Goal: Task Accomplishment & Management: Complete application form

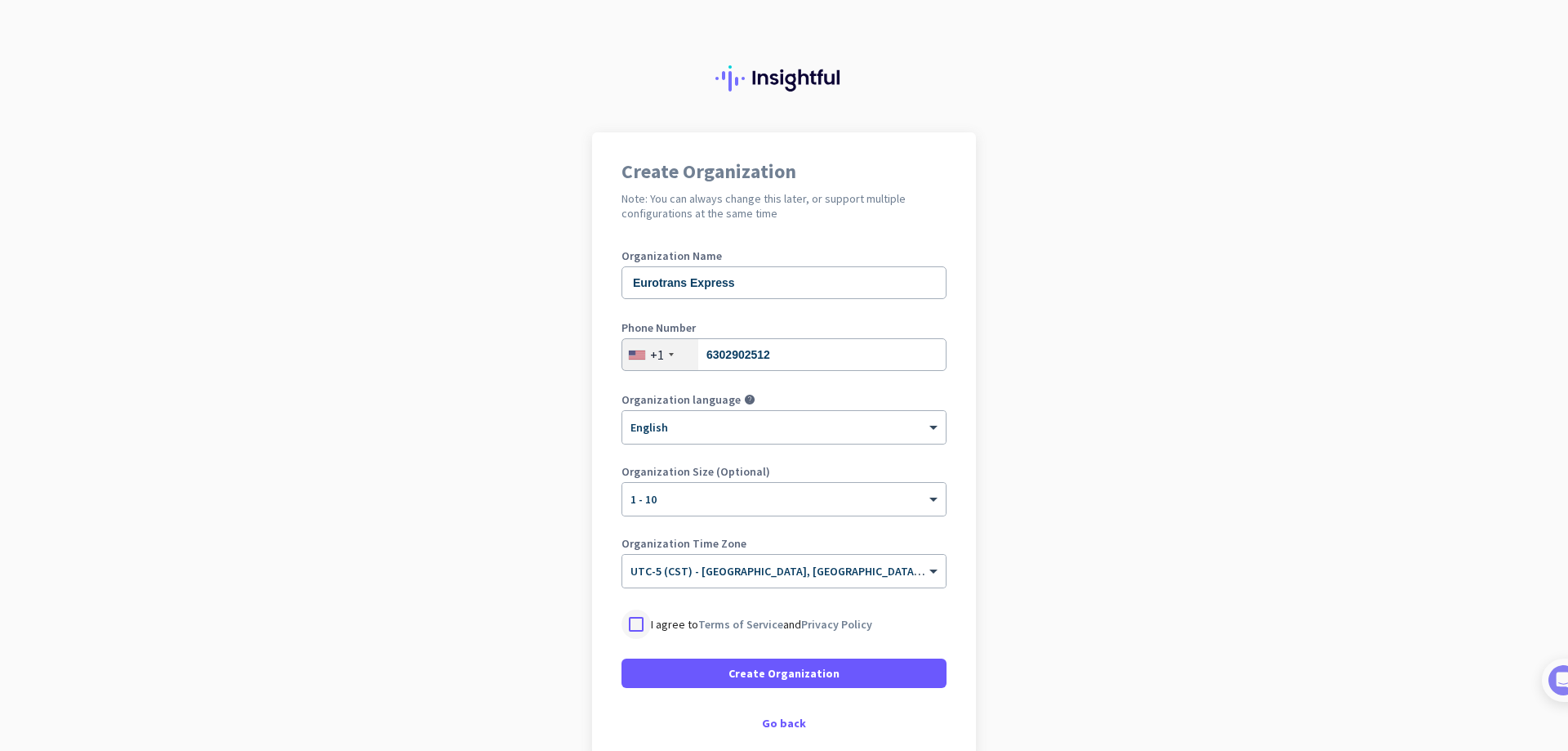
click at [622, 622] on div at bounding box center [636, 624] width 29 height 29
click at [801, 678] on span "Create Organization" at bounding box center [784, 672] width 111 height 17
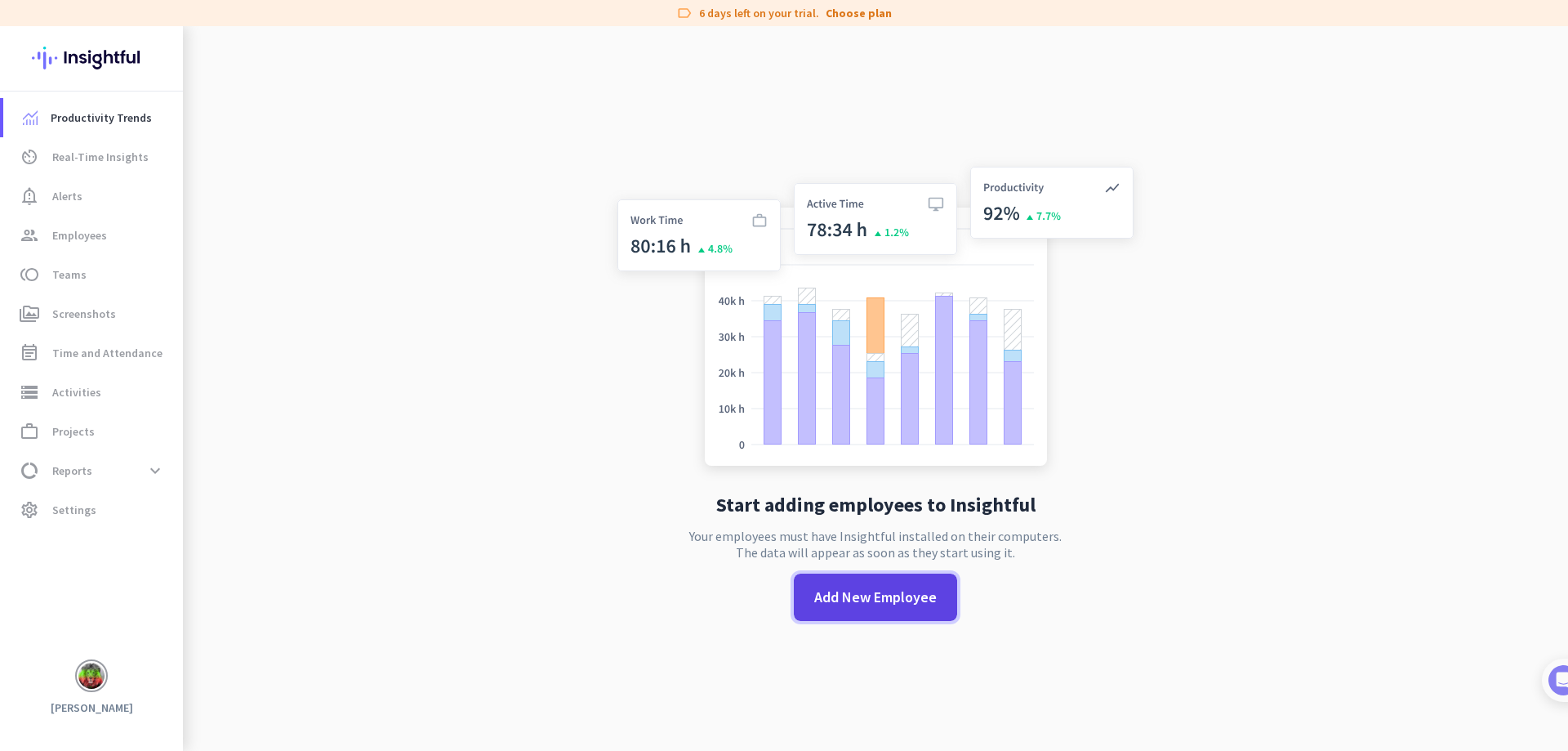
click at [825, 595] on span "Add New Employee" at bounding box center [875, 597] width 123 height 22
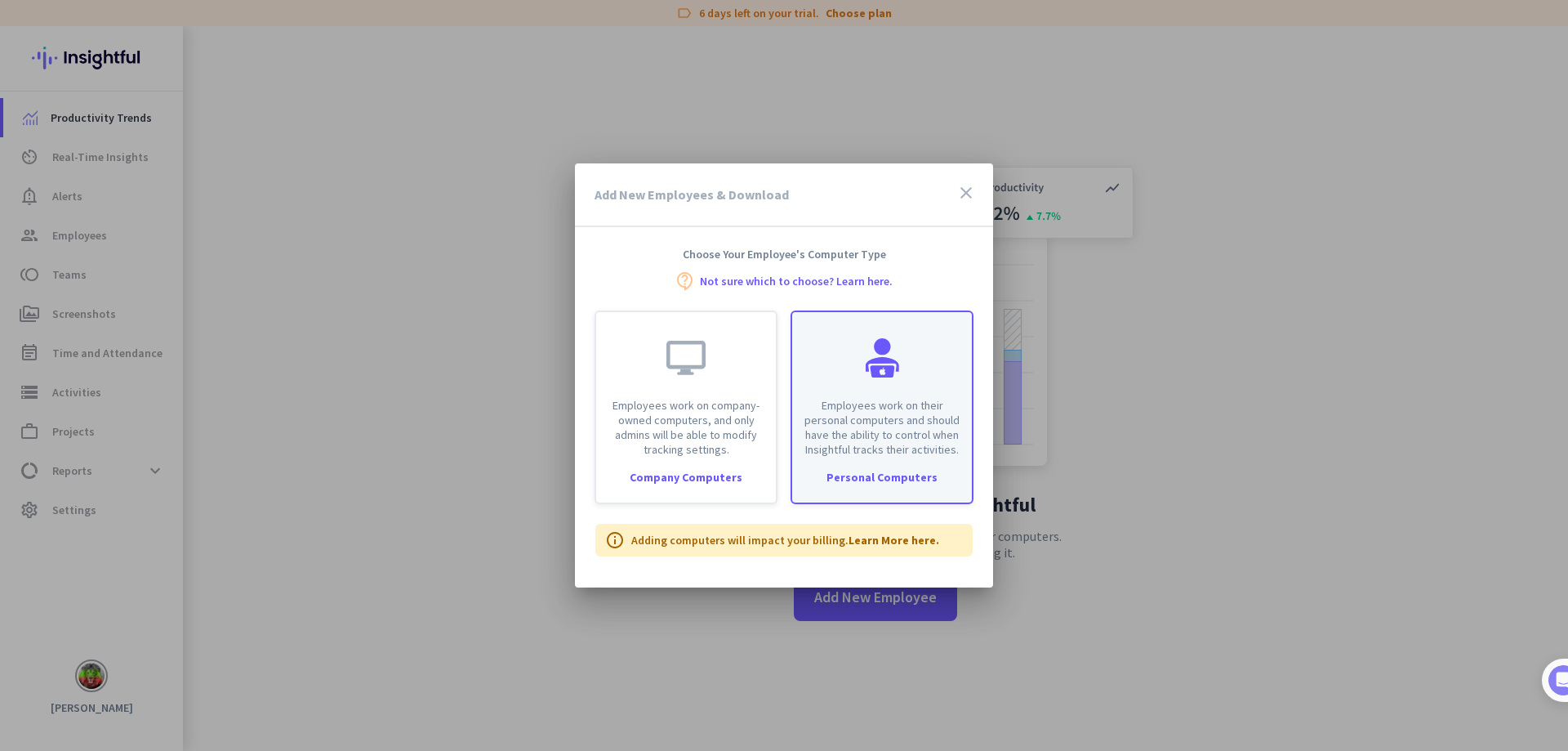
click at [931, 410] on p "Employees work on their personal computers and should have the ability to contr…" at bounding box center [882, 427] width 160 height 59
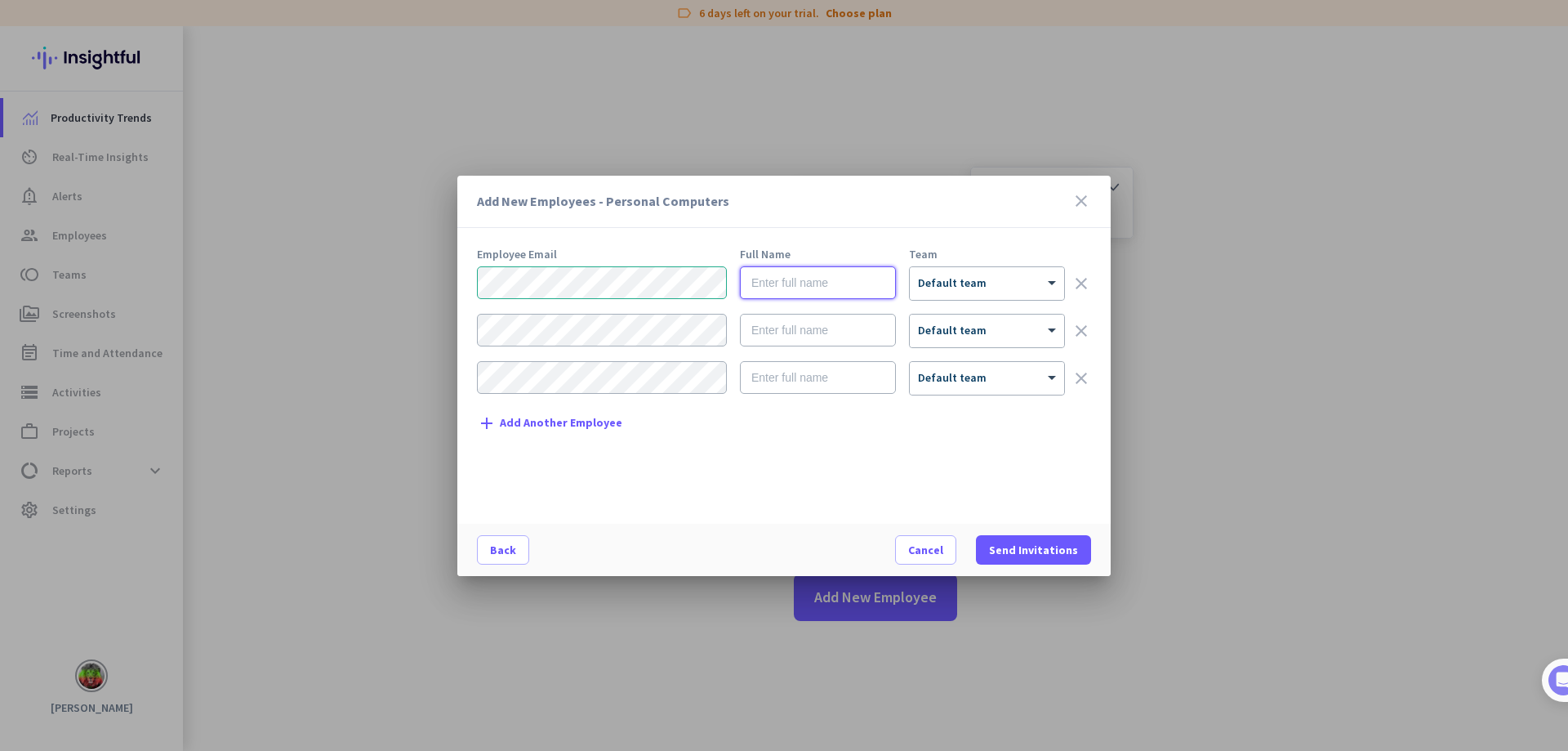
click at [831, 277] on input "text" at bounding box center [818, 282] width 156 height 32
type input "[PERSON_NAME]"
click at [1054, 458] on div "Employee Email Full Name Team [PERSON_NAME] × Default team clear × Default team…" at bounding box center [790, 378] width 627 height 259
click at [996, 288] on div "× Default team" at bounding box center [977, 283] width 134 height 14
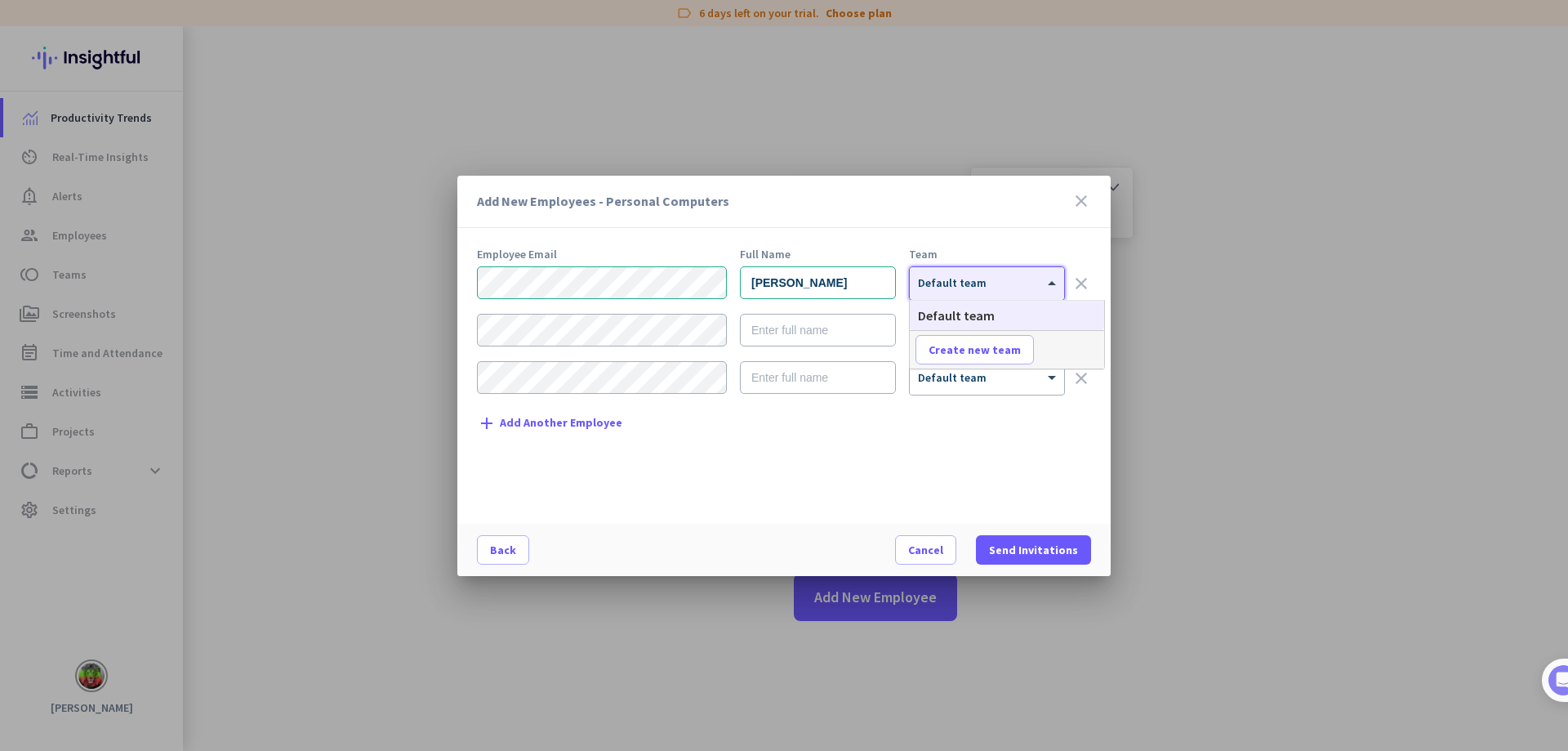
click at [998, 284] on div at bounding box center [987, 278] width 154 height 14
click at [1084, 196] on icon "close" at bounding box center [1081, 201] width 20 height 20
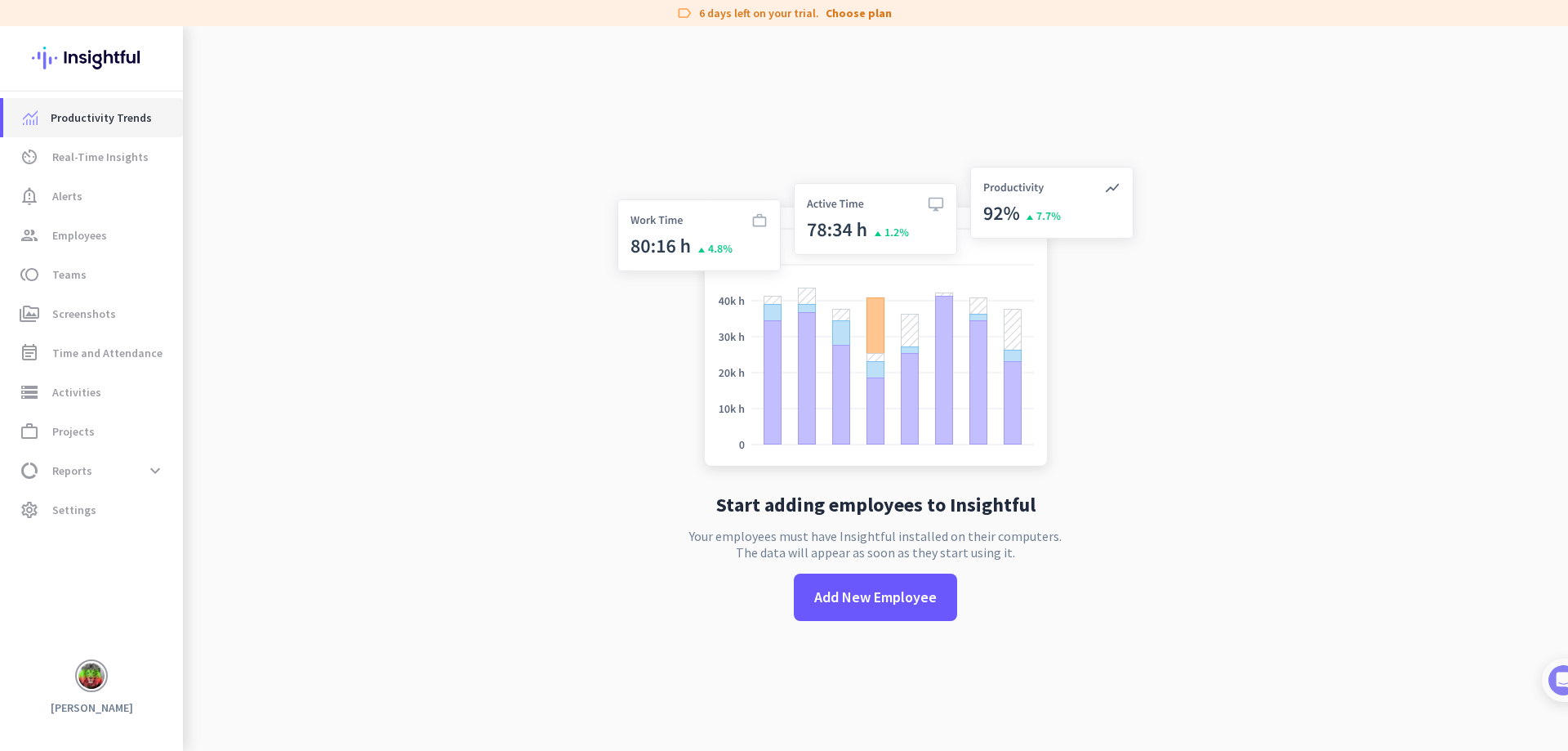
click at [103, 111] on span "Productivity Trends" at bounding box center [101, 118] width 101 height 20
click at [111, 152] on span "Real-Time Insights" at bounding box center [100, 157] width 96 height 20
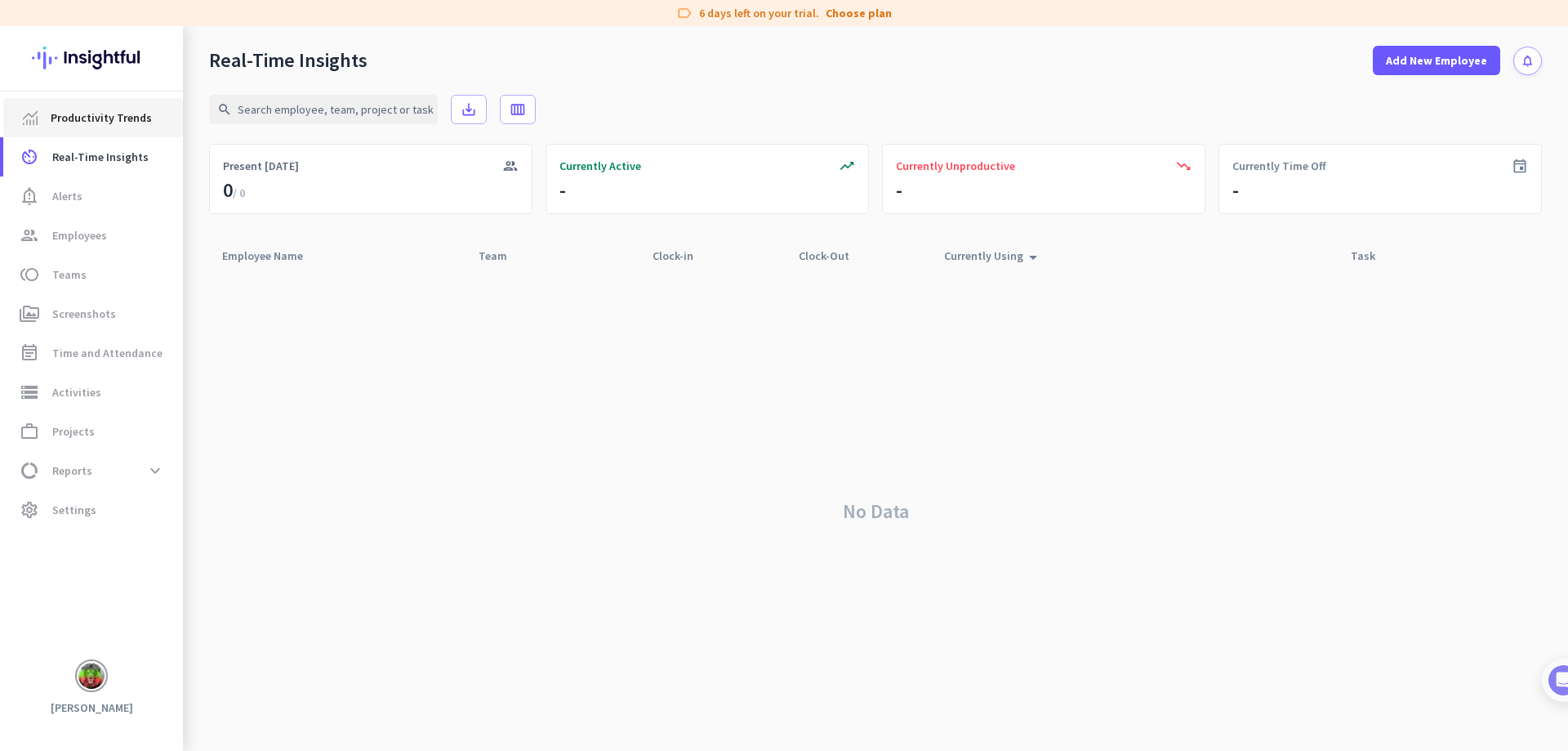
click at [140, 104] on link "Productivity Trends" at bounding box center [92, 118] width 180 height 39
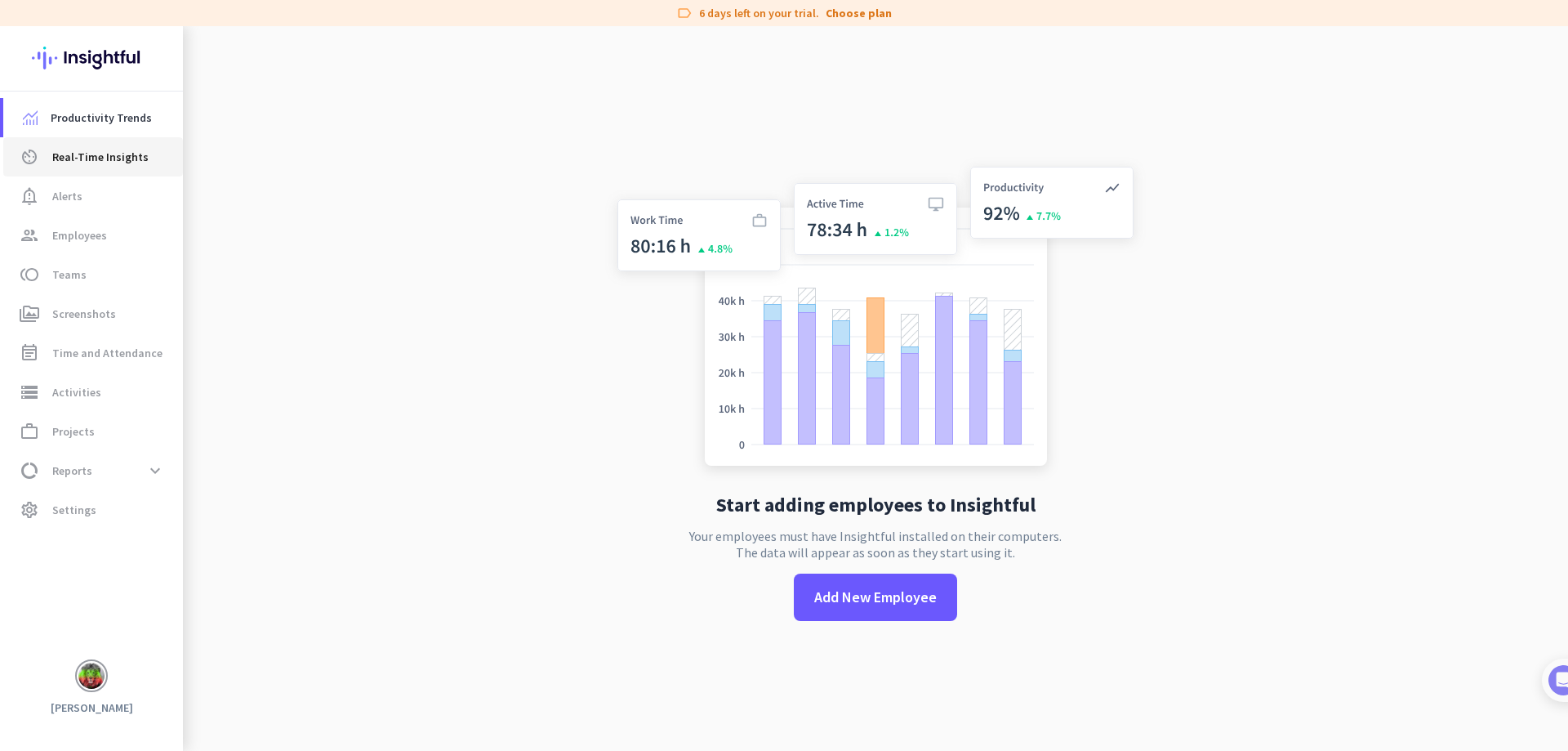
click at [90, 157] on span "Real-Time Insights" at bounding box center [100, 157] width 96 height 20
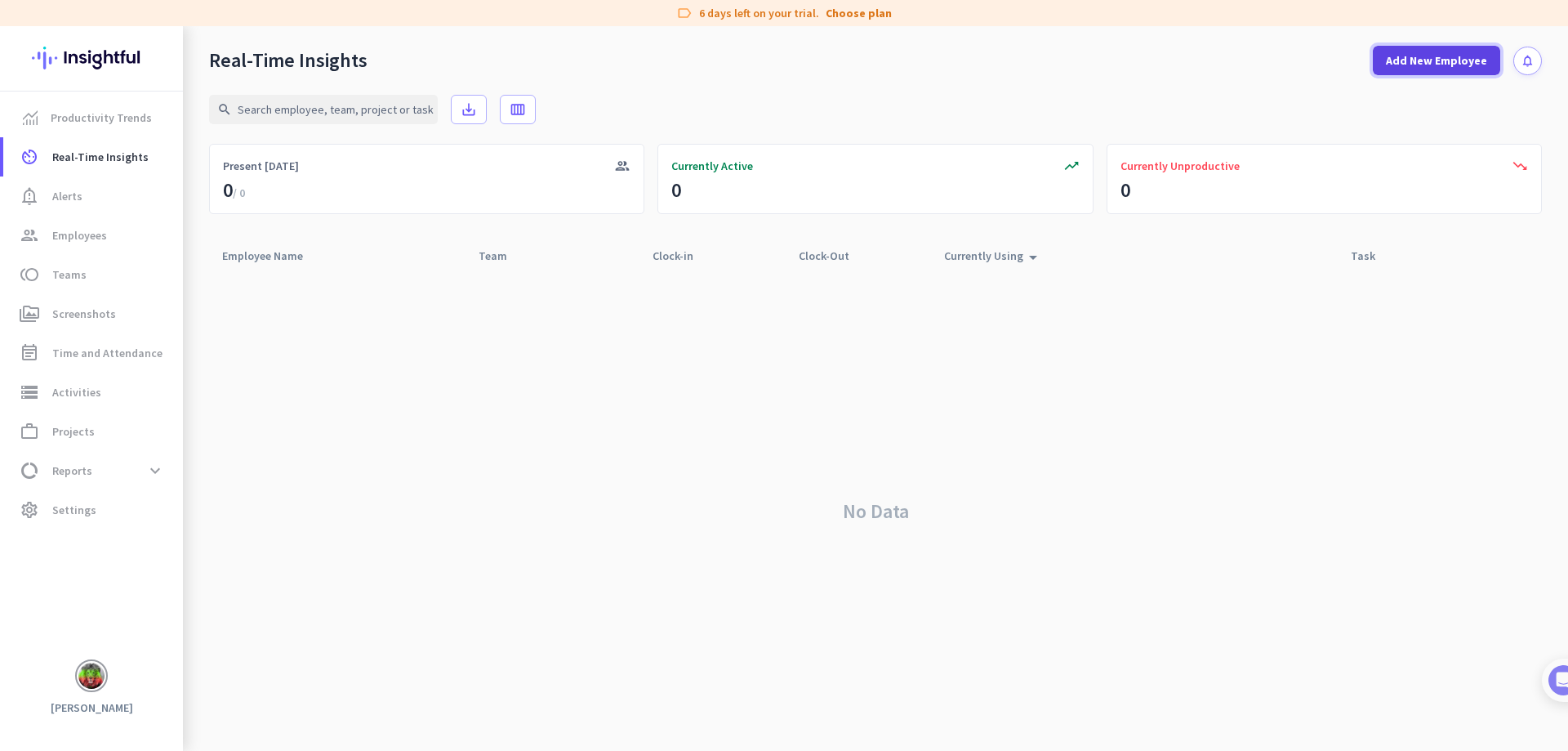
click at [1440, 56] on span "Add New Employee" at bounding box center [1436, 60] width 101 height 17
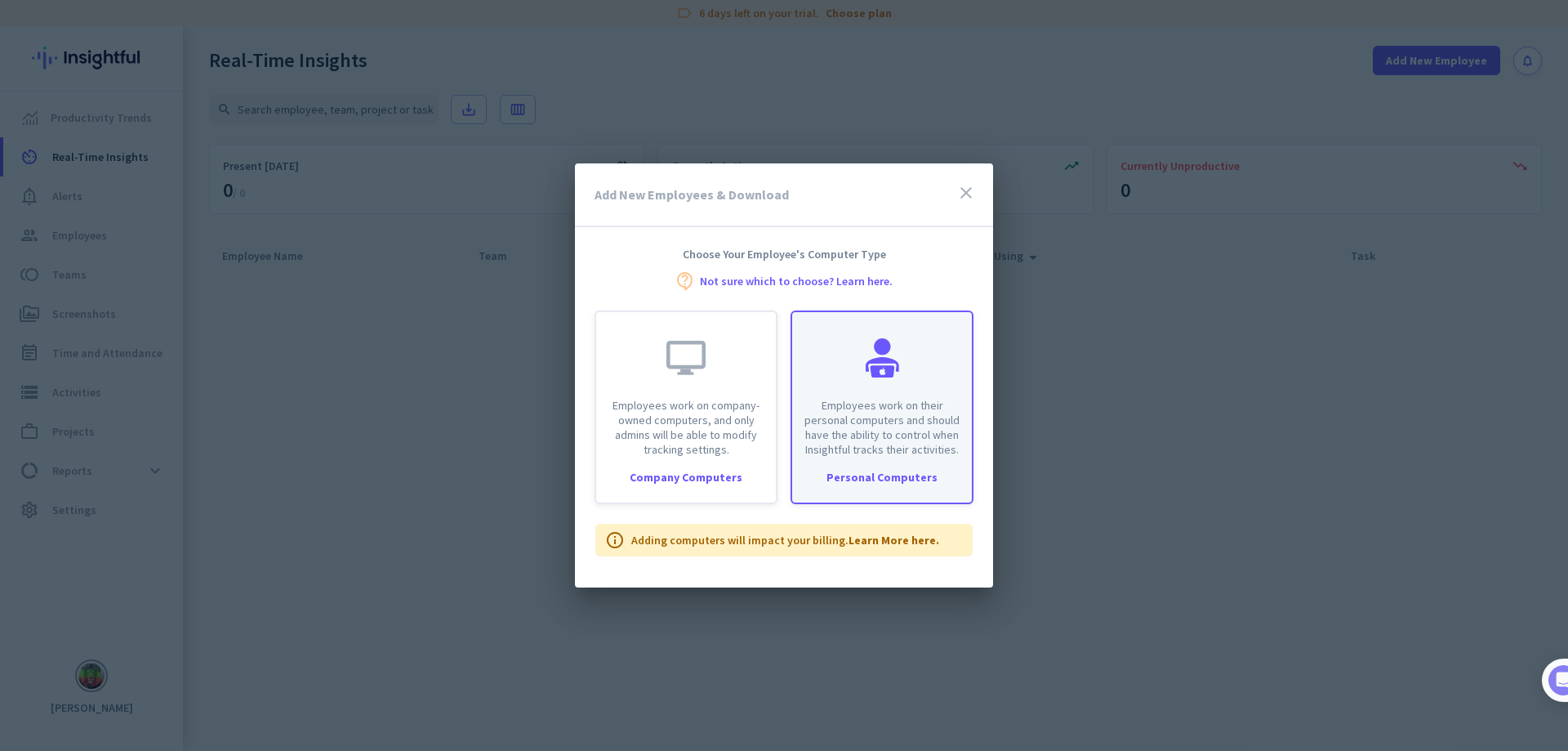
click at [931, 410] on p "Employees work on their personal computers and should have the ability to contr…" at bounding box center [882, 427] width 160 height 59
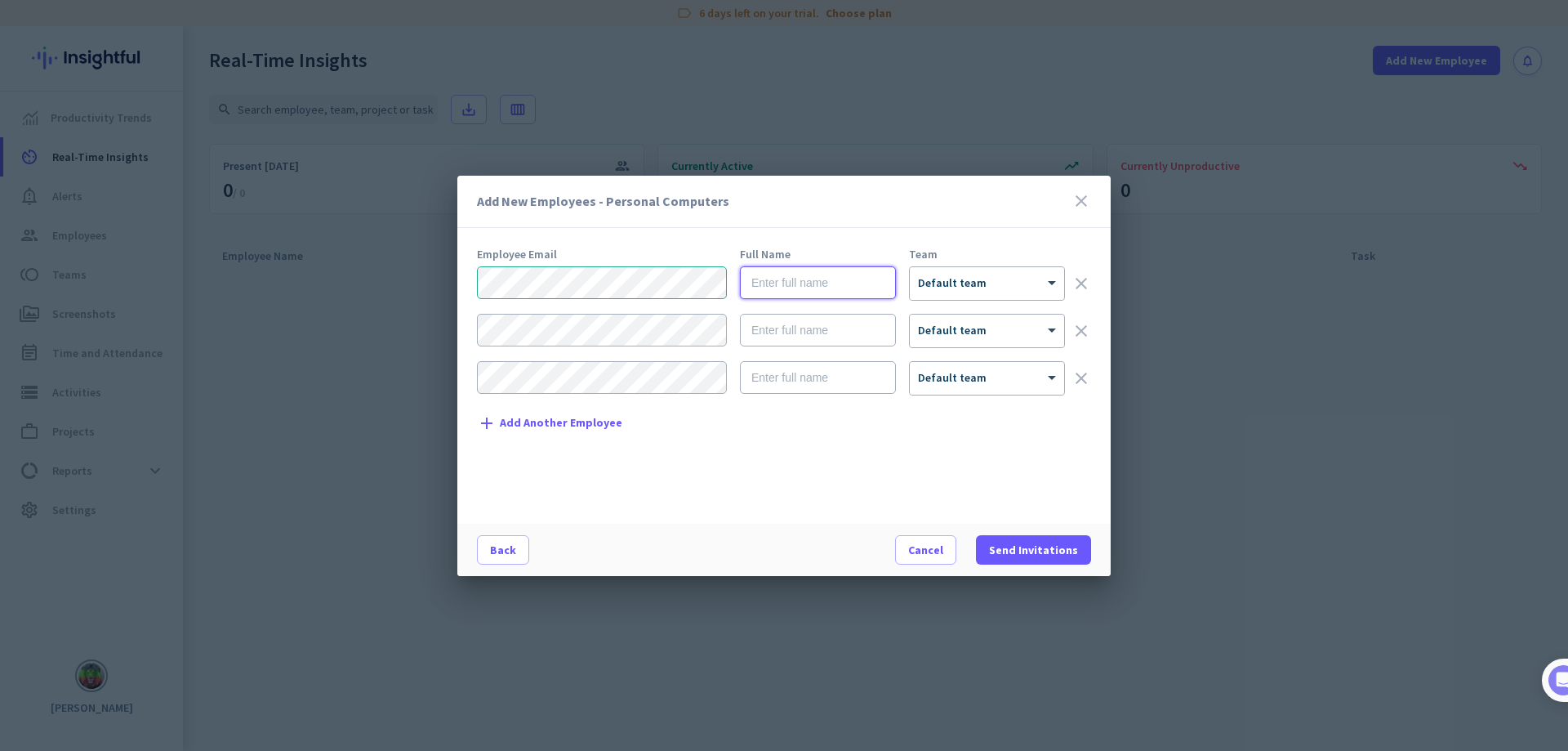
click at [789, 280] on input "text" at bounding box center [818, 282] width 156 height 32
type input "[PERSON_NAME]"
click at [1038, 542] on span "Send Invitations" at bounding box center [1033, 550] width 89 height 17
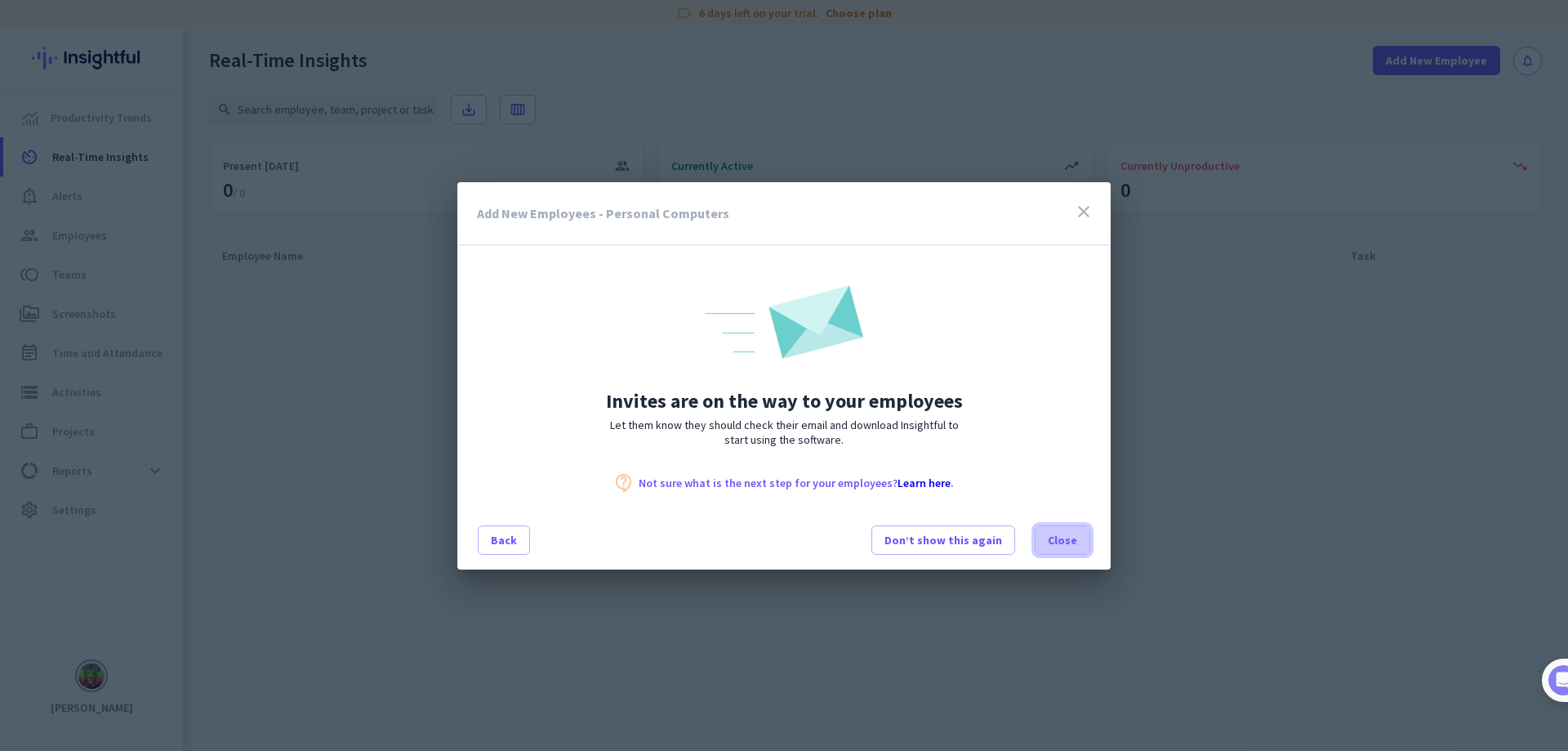
click at [1056, 541] on span "Close" at bounding box center [1062, 540] width 29 height 17
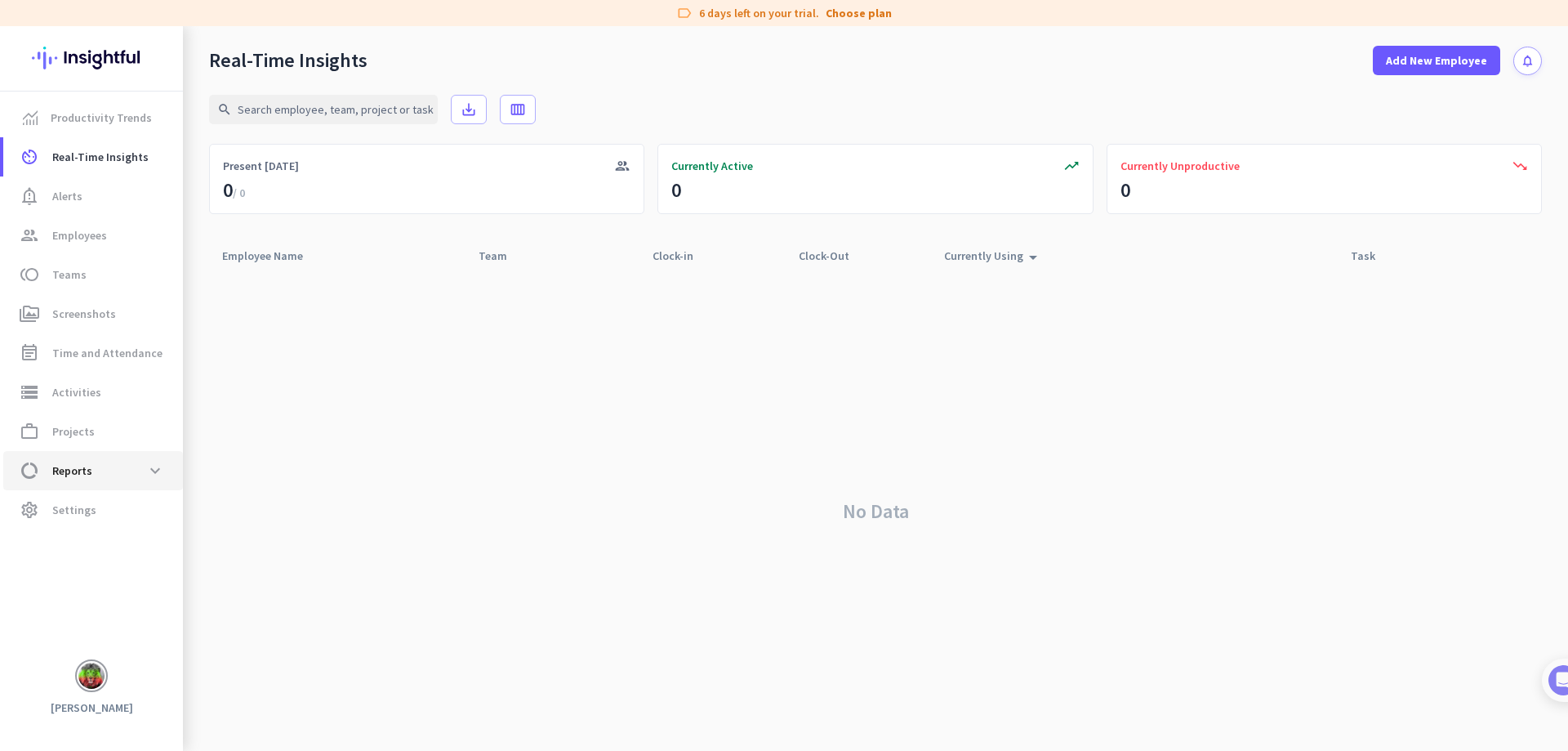
click at [107, 468] on span "data_usage Reports expand_more" at bounding box center [93, 470] width 153 height 29
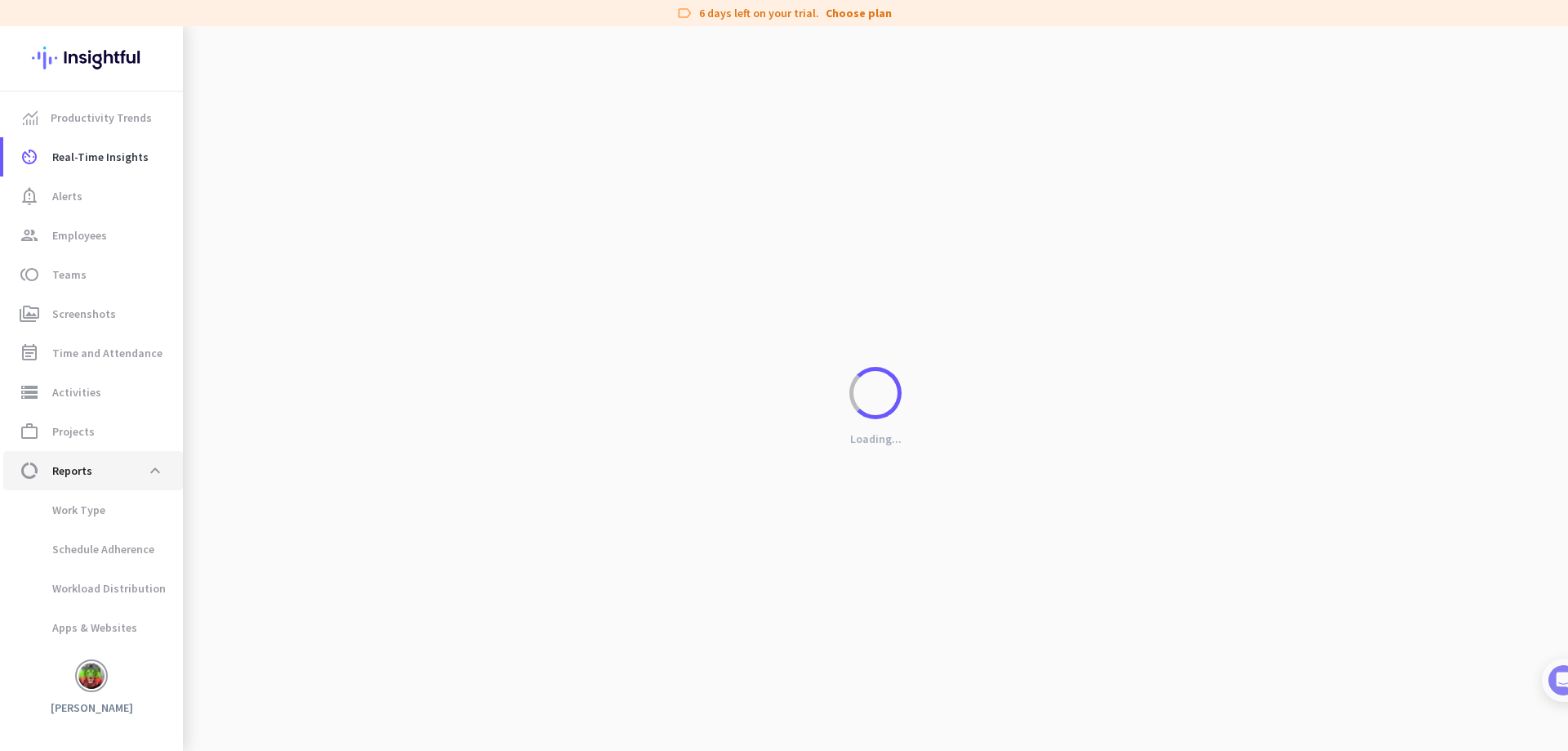
scroll to position [27, 0]
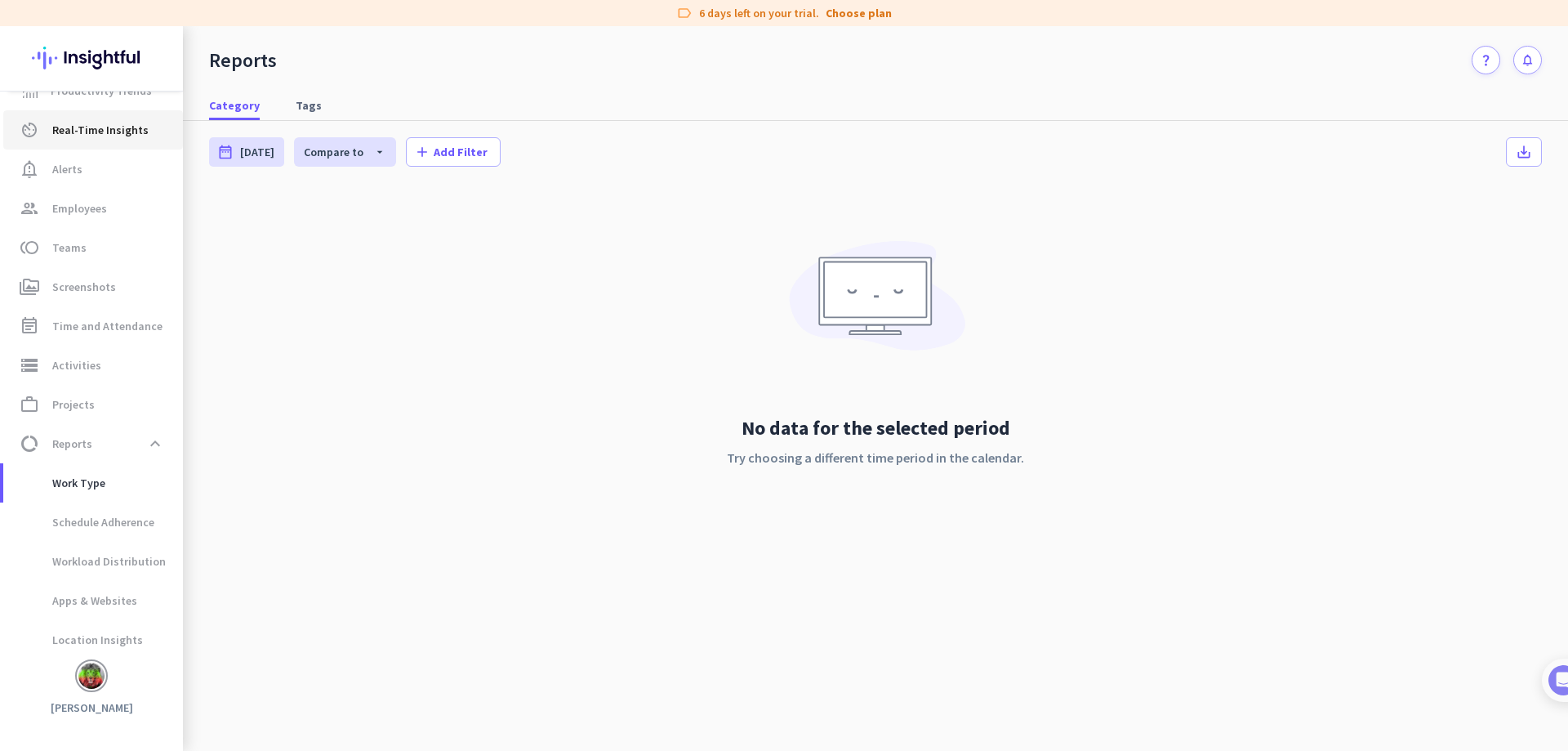
click at [114, 138] on span "Real-Time Insights" at bounding box center [100, 130] width 96 height 20
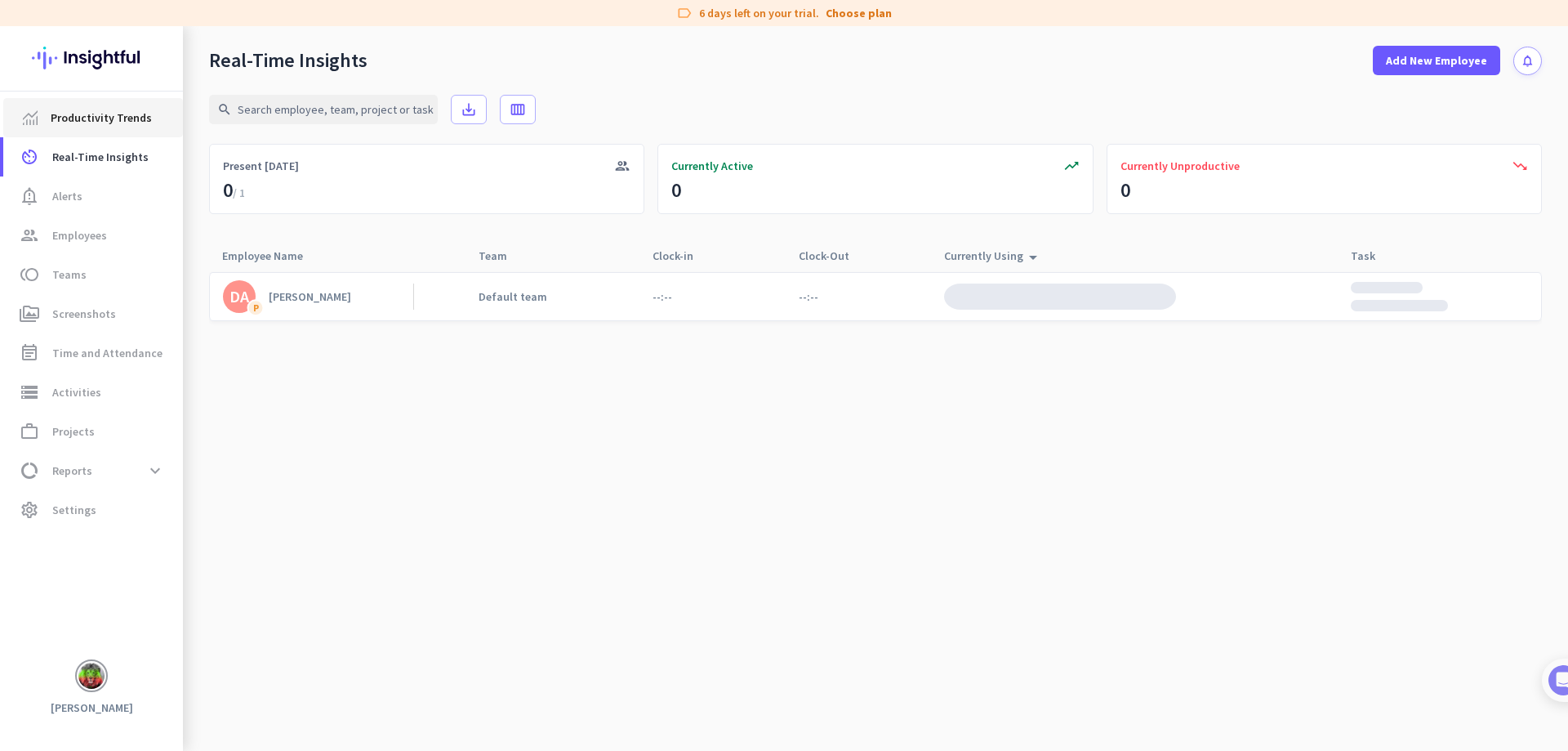
click at [94, 119] on span "Productivity Trends" at bounding box center [101, 118] width 101 height 20
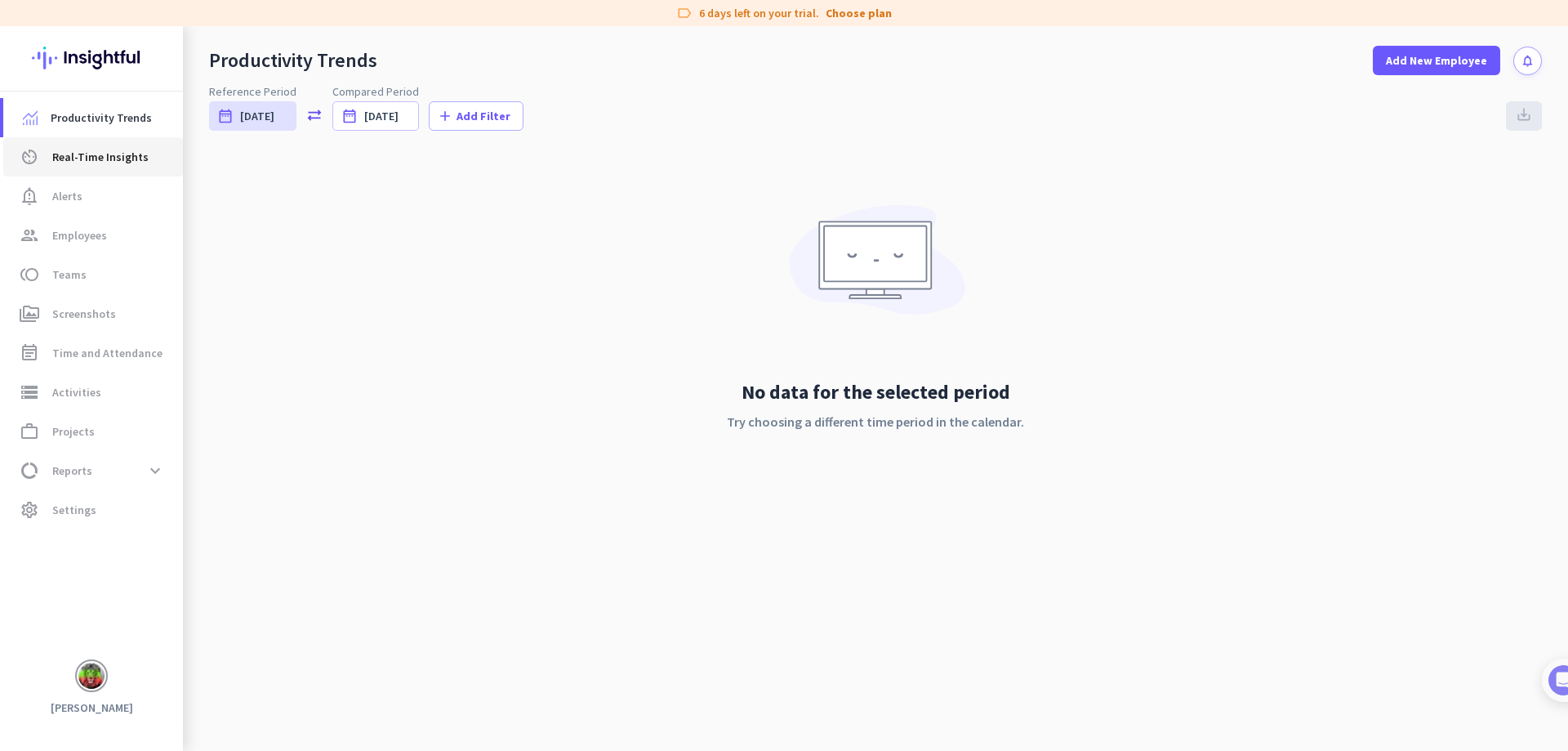
click at [66, 164] on span "Real-Time Insights" at bounding box center [100, 157] width 96 height 20
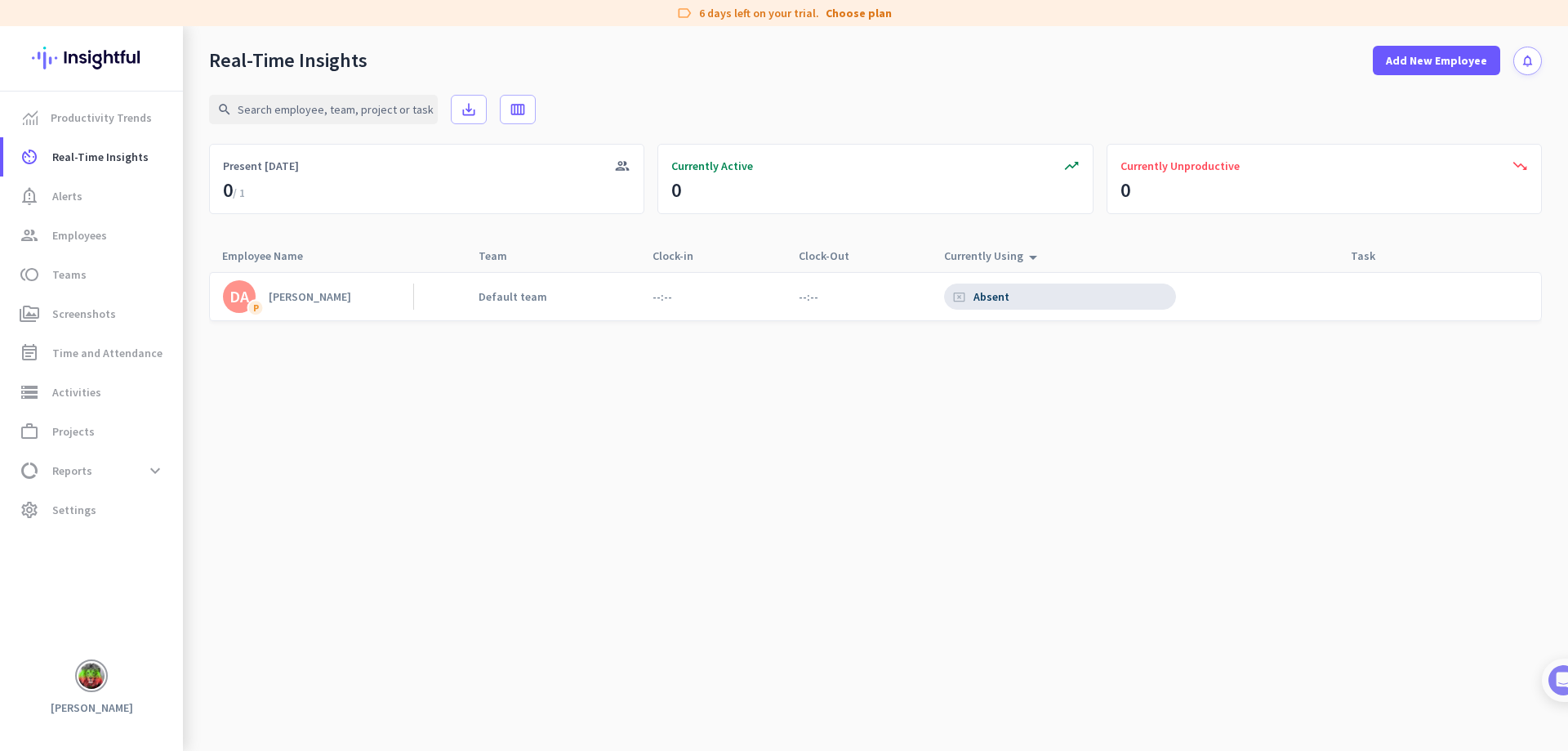
click at [89, 682] on img at bounding box center [91, 675] width 27 height 27
click at [304, 600] on h3 "Eurotrans Express" at bounding box center [301, 593] width 103 height 13
click at [82, 385] on span "Activities" at bounding box center [77, 392] width 49 height 20
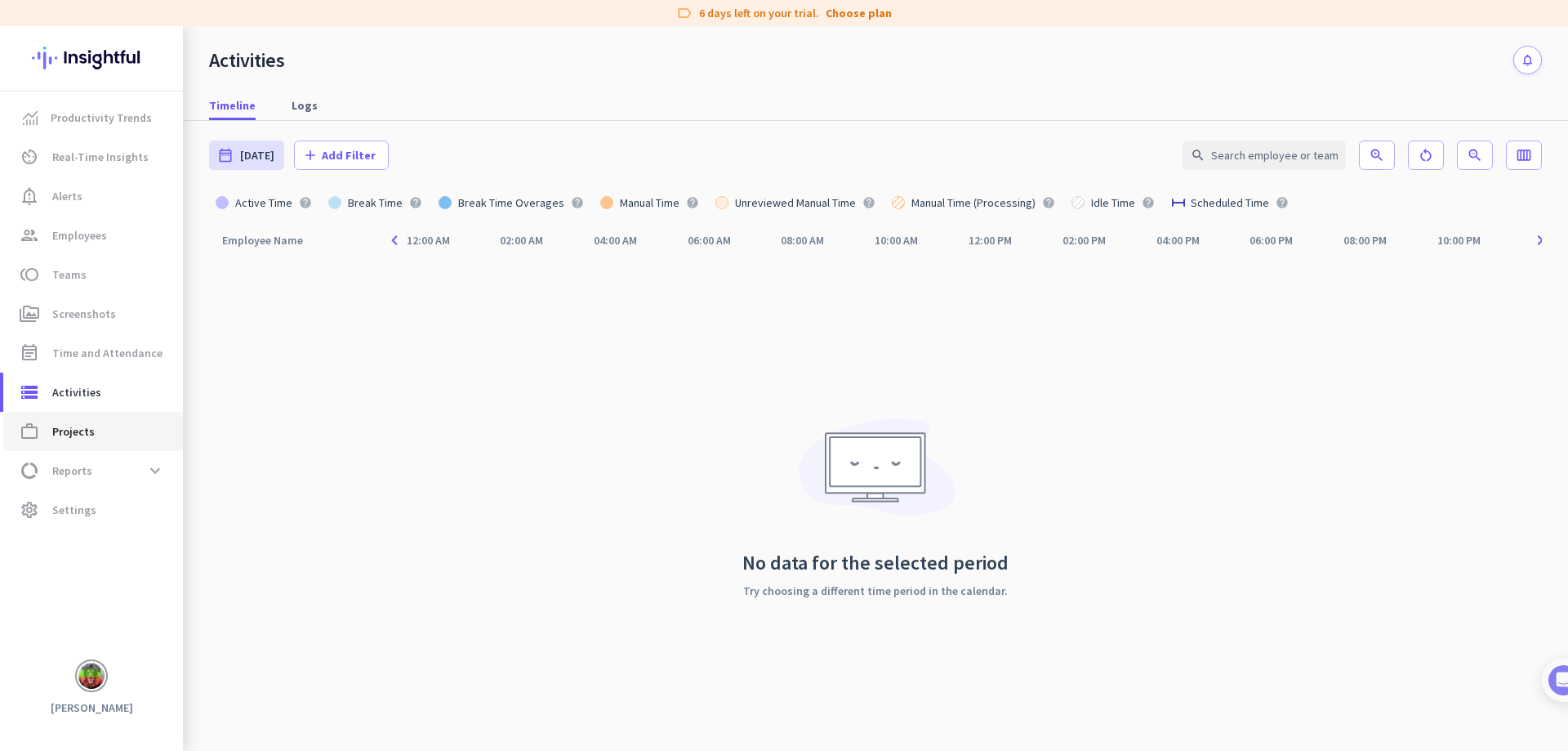
click at [96, 434] on span "work_outline Projects" at bounding box center [93, 431] width 153 height 20
type input "[DATE] - [DATE]"
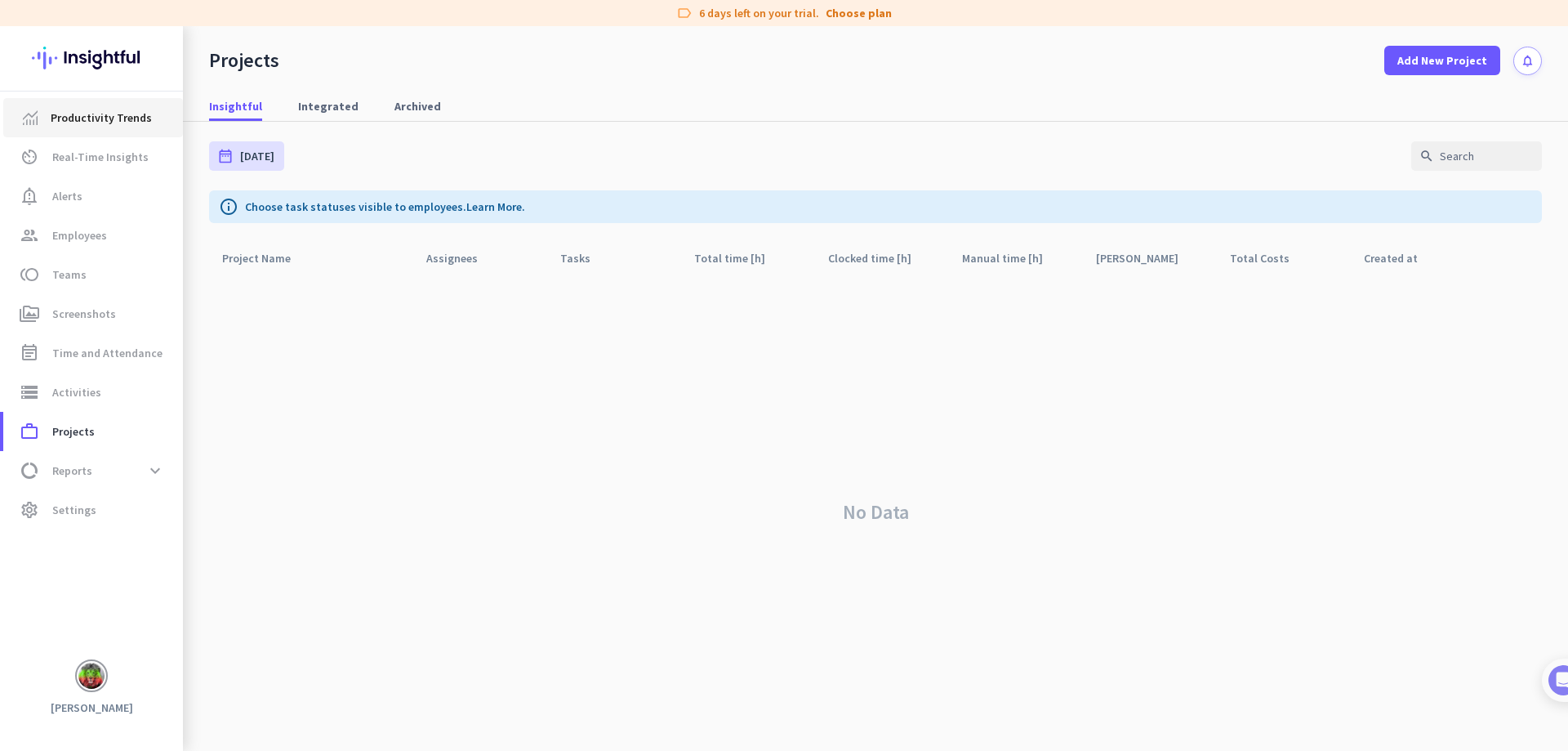
click at [105, 109] on span "Productivity Trends" at bounding box center [101, 118] width 101 height 20
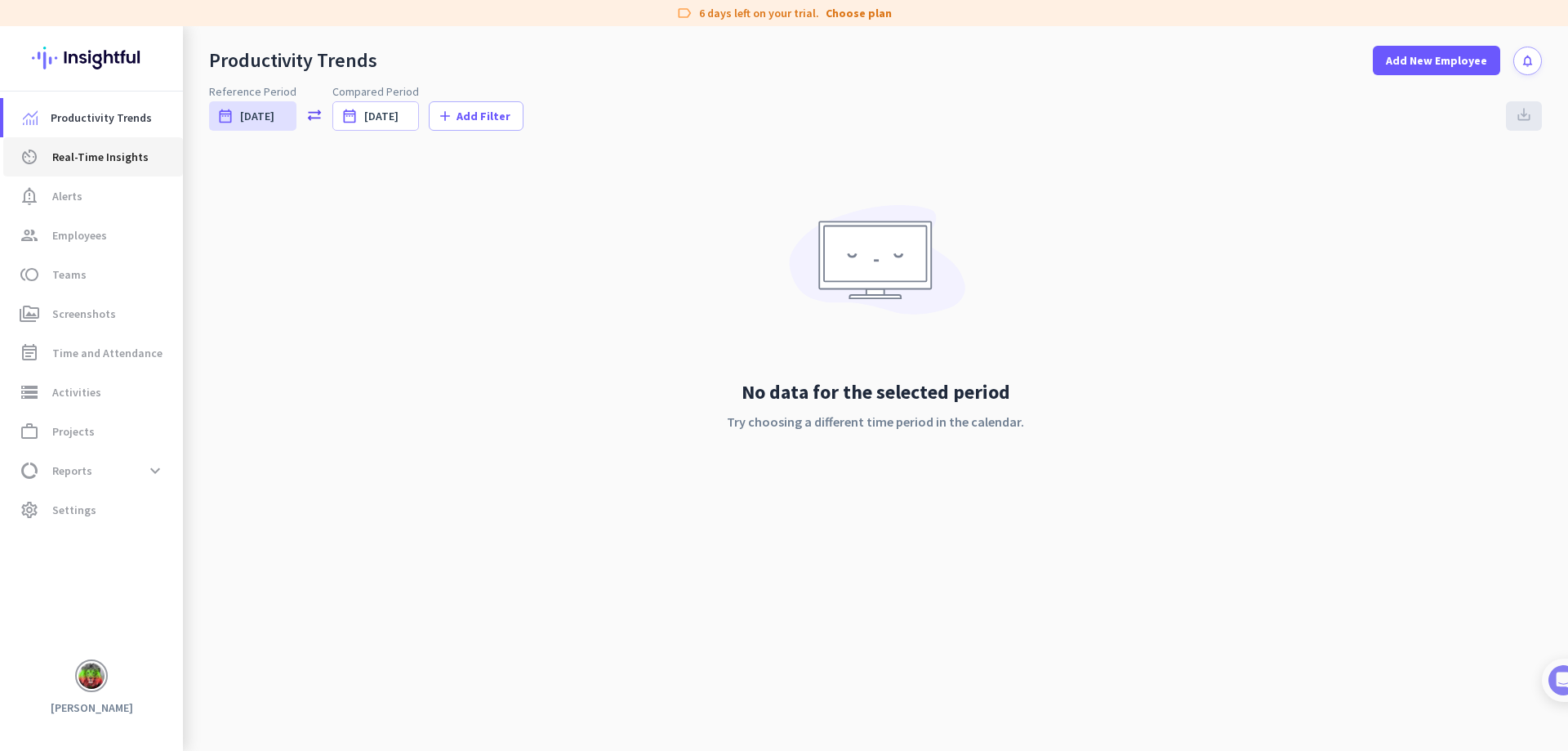
click at [129, 147] on span "Real-Time Insights" at bounding box center [100, 157] width 96 height 20
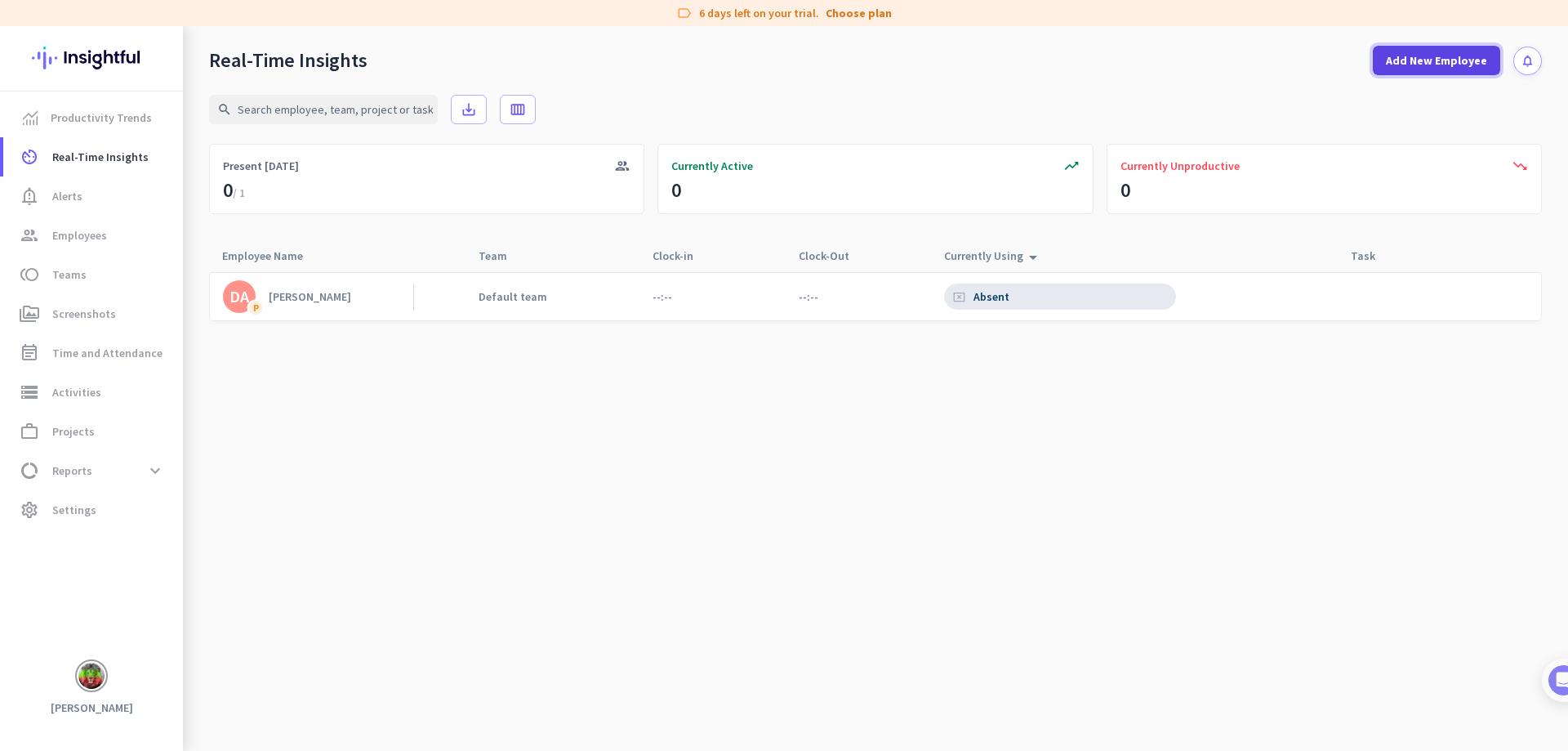
click at [1447, 52] on span "Add New Employee" at bounding box center [1436, 60] width 101 height 17
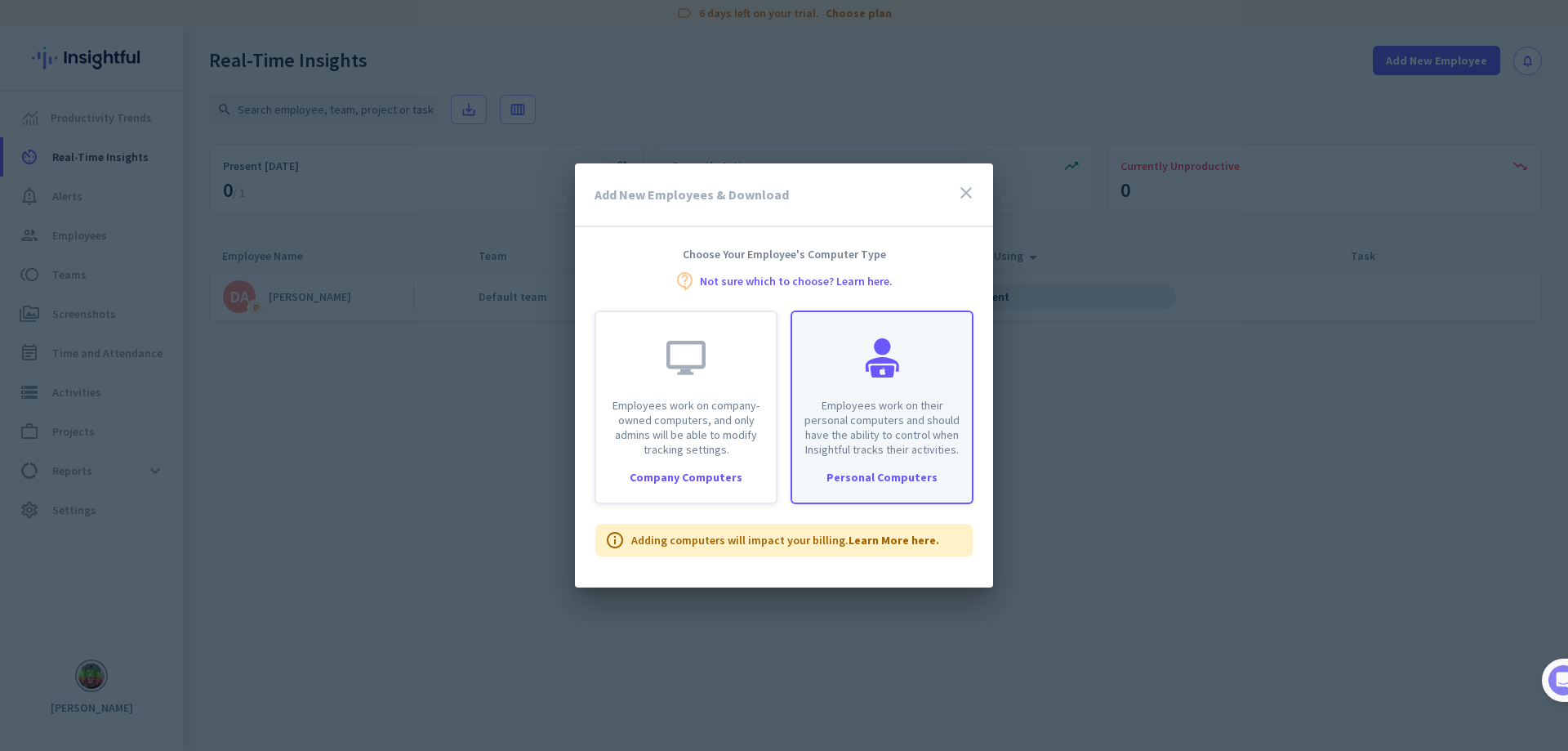
click at [950, 446] on p "Employees work on their personal computers and should have the ability to contr…" at bounding box center [882, 427] width 160 height 59
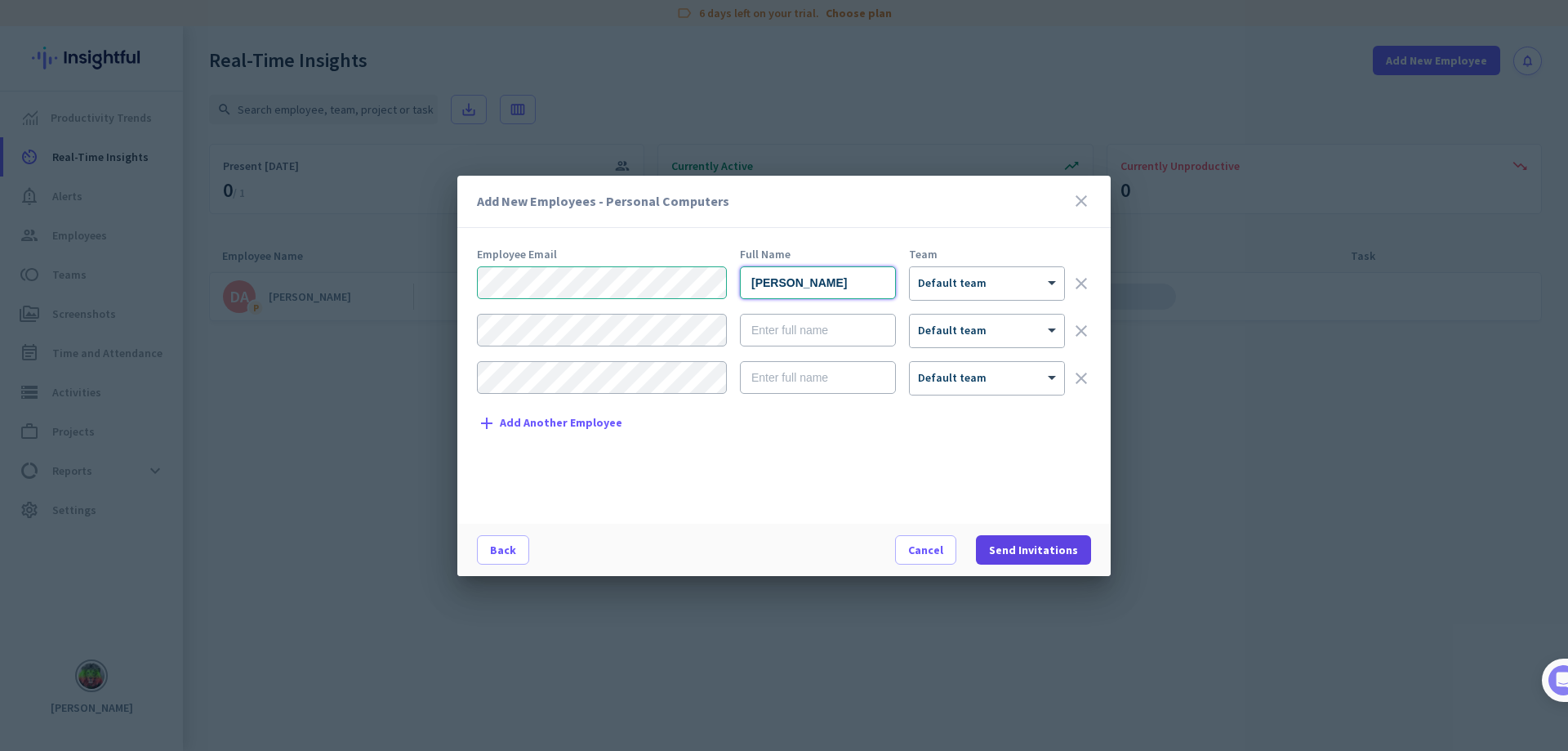
type input "[PERSON_NAME]"
click at [1056, 557] on span "Send Invitations" at bounding box center [1033, 550] width 89 height 17
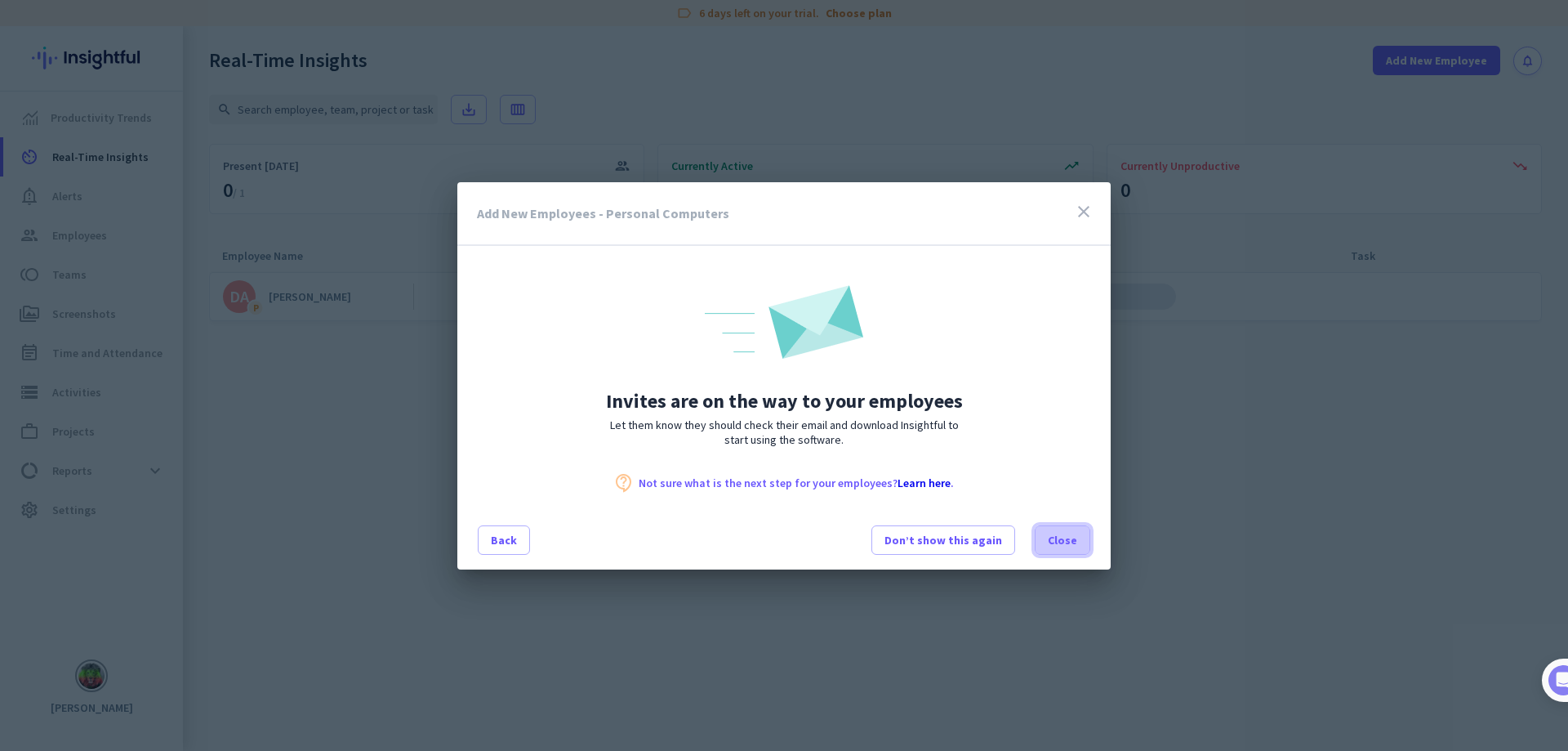
click at [1080, 538] on span at bounding box center [1062, 540] width 54 height 39
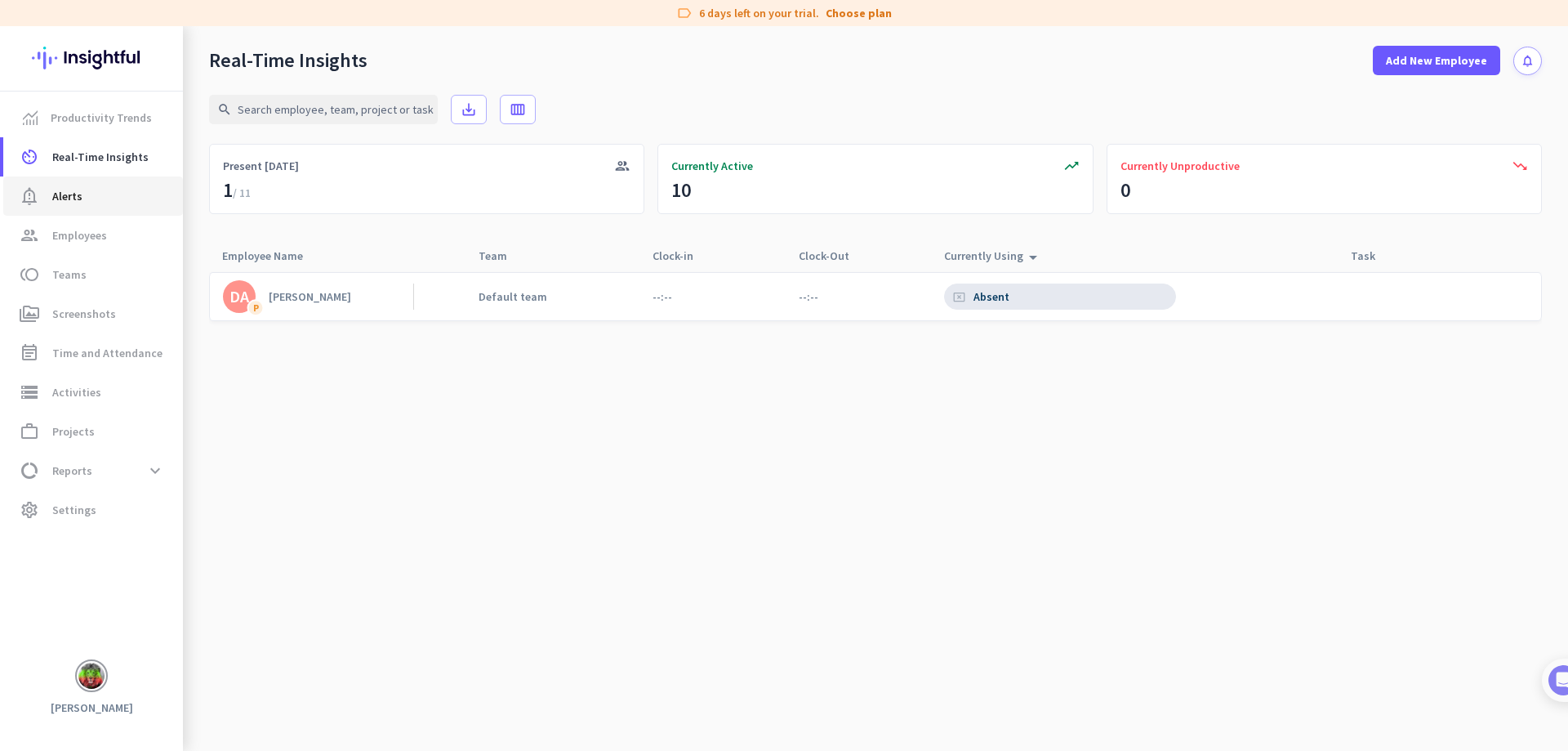
click at [69, 192] on span "Alerts" at bounding box center [67, 196] width 30 height 20
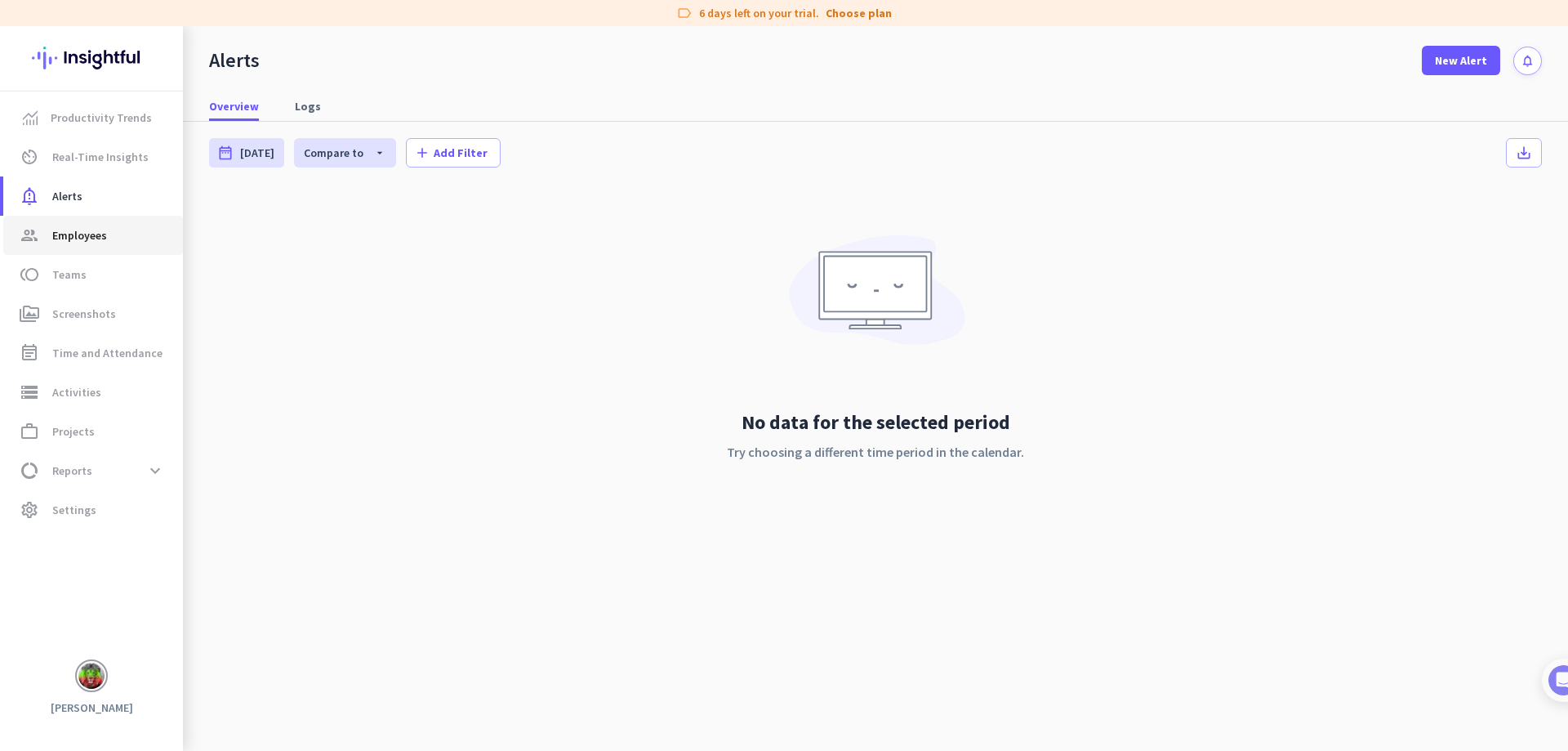
click at [75, 244] on link "group Employees" at bounding box center [92, 236] width 180 height 39
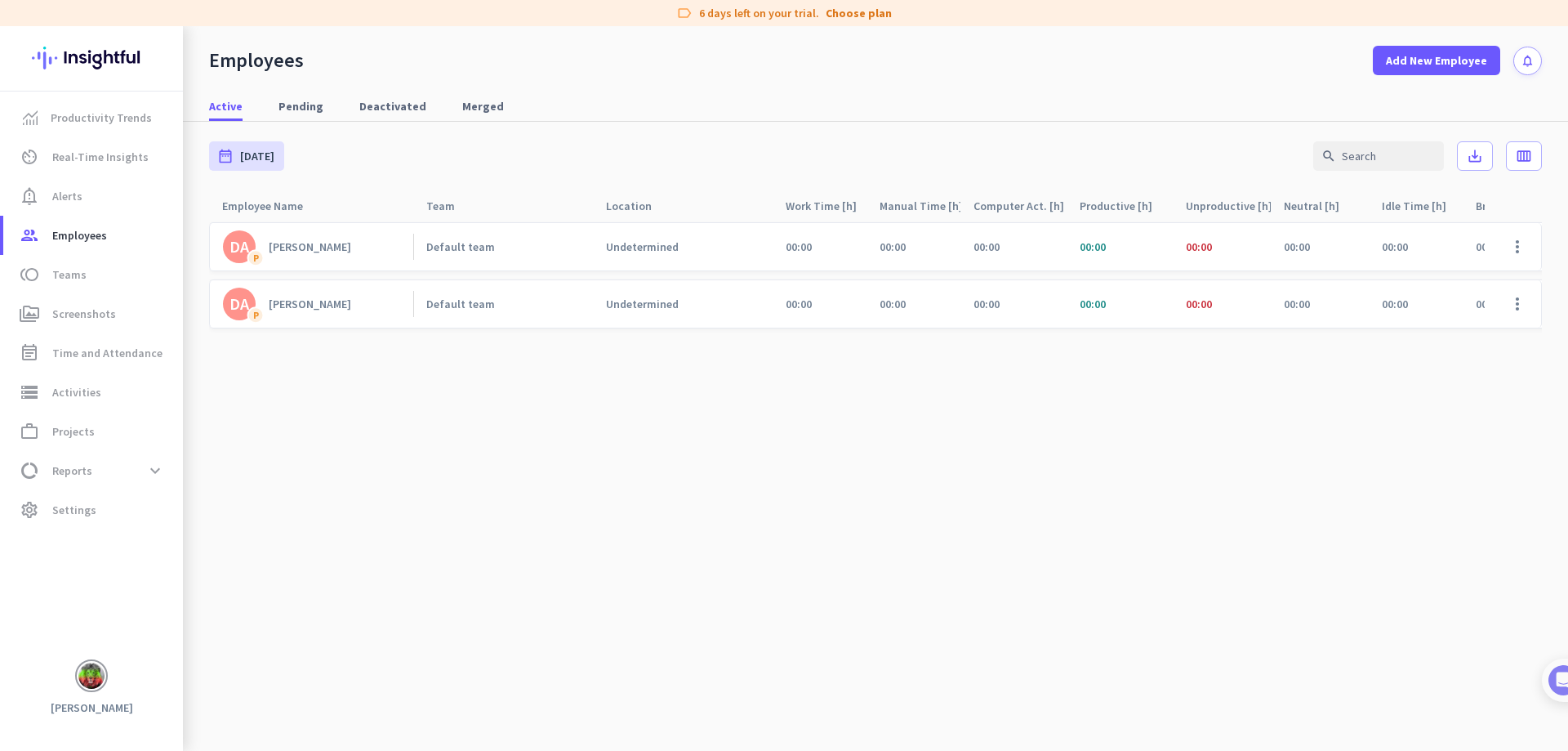
drag, startPoint x: 968, startPoint y: 535, endPoint x: 526, endPoint y: 440, distance: 452.1
click at [964, 535] on cdk-virtual-scroll-viewport "DA P [PERSON_NAME] Default team Undetermined 00:00 00:00 00:00 00:00 00:00 00:0…" at bounding box center [876, 485] width 1333 height 529
click at [310, 106] on span "Pending" at bounding box center [301, 106] width 45 height 17
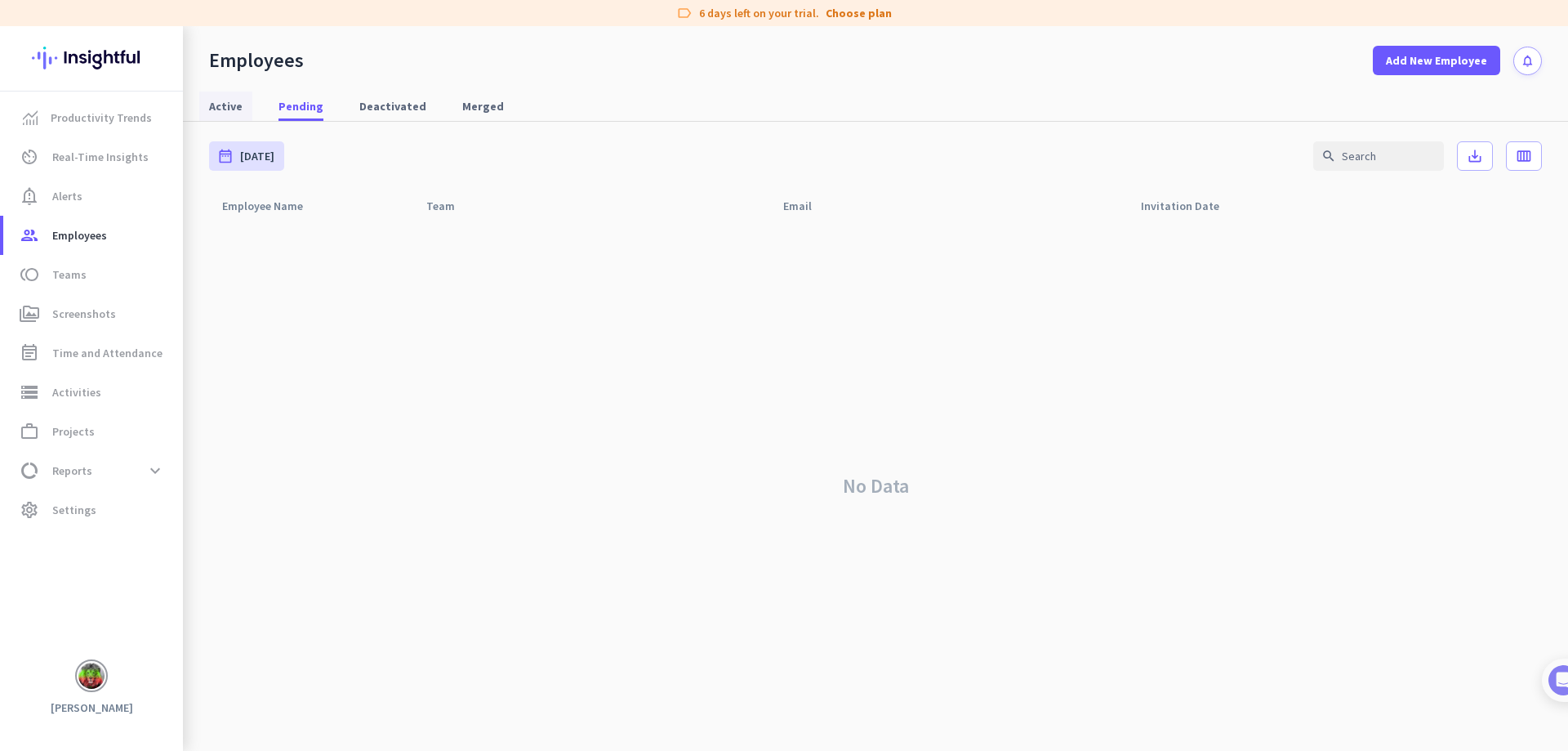
click at [221, 107] on span "Active" at bounding box center [226, 106] width 33 height 17
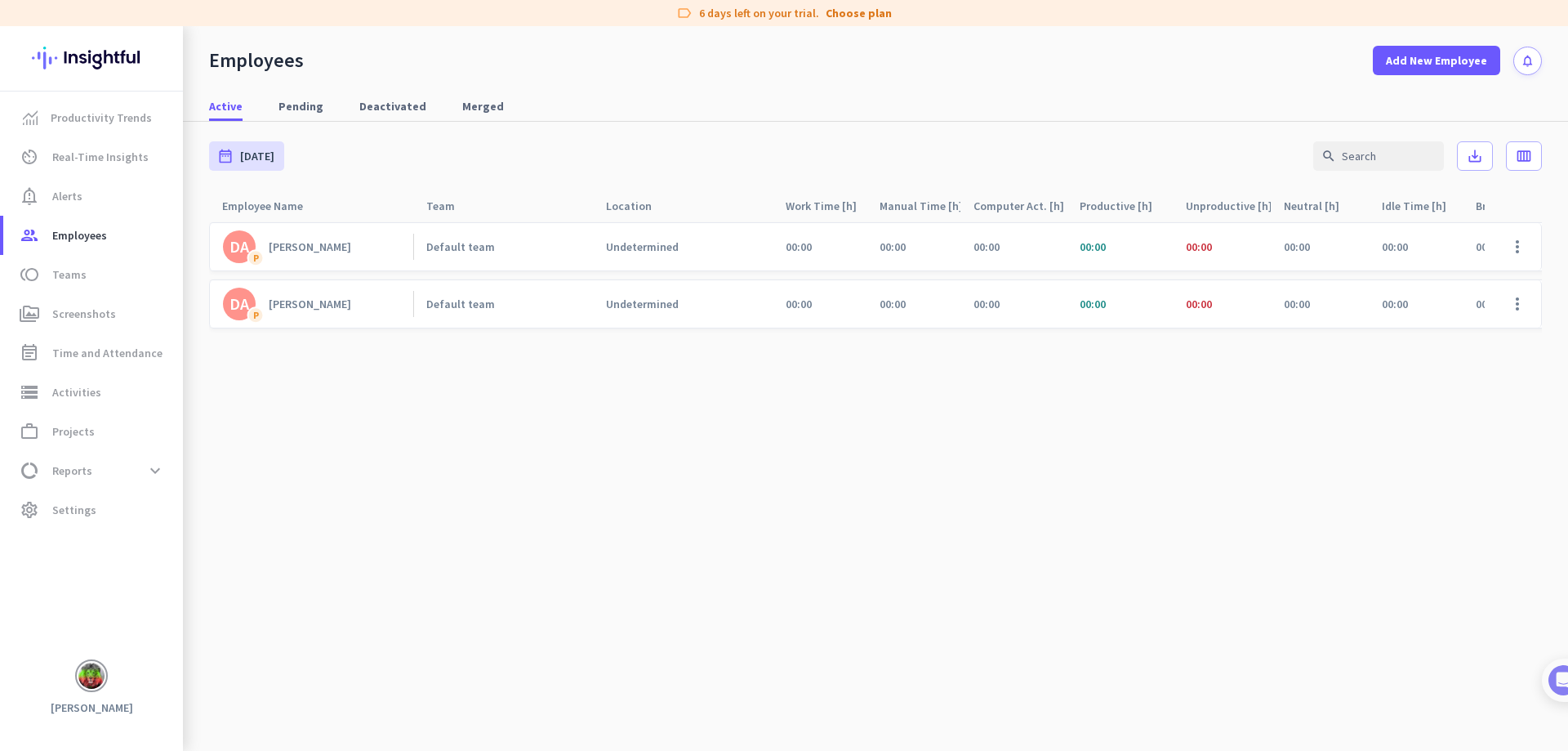
drag, startPoint x: 816, startPoint y: 581, endPoint x: 802, endPoint y: 570, distance: 17.8
click at [816, 579] on cdk-virtual-scroll-viewport "DA P [PERSON_NAME] Default team Undetermined 00:00 00:00 00:00 00:00 00:00 00:0…" at bounding box center [876, 485] width 1333 height 529
click at [95, 169] on link "av_timer Real-Time Insights" at bounding box center [92, 157] width 180 height 39
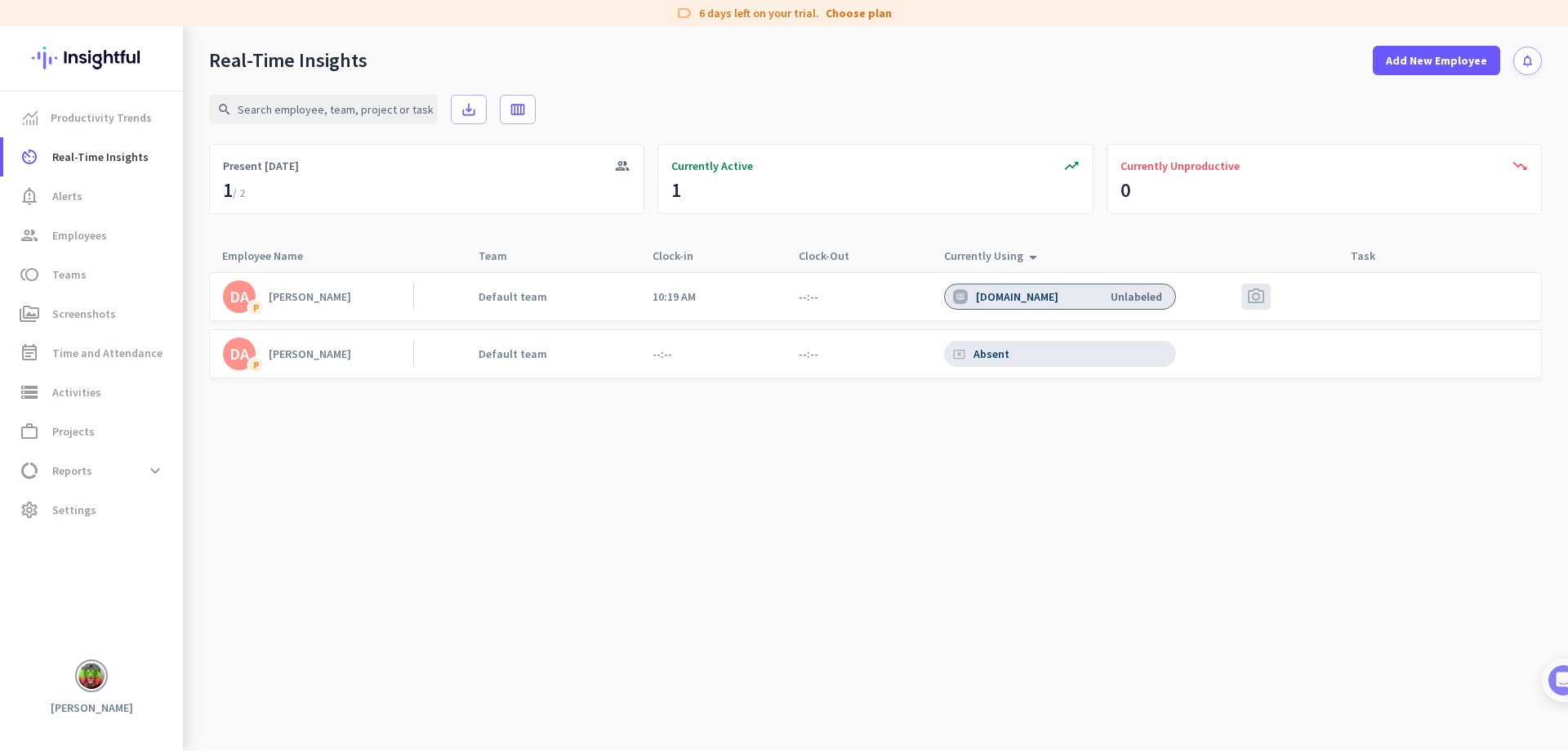
click at [238, 360] on div "DA" at bounding box center [240, 353] width 20 height 17
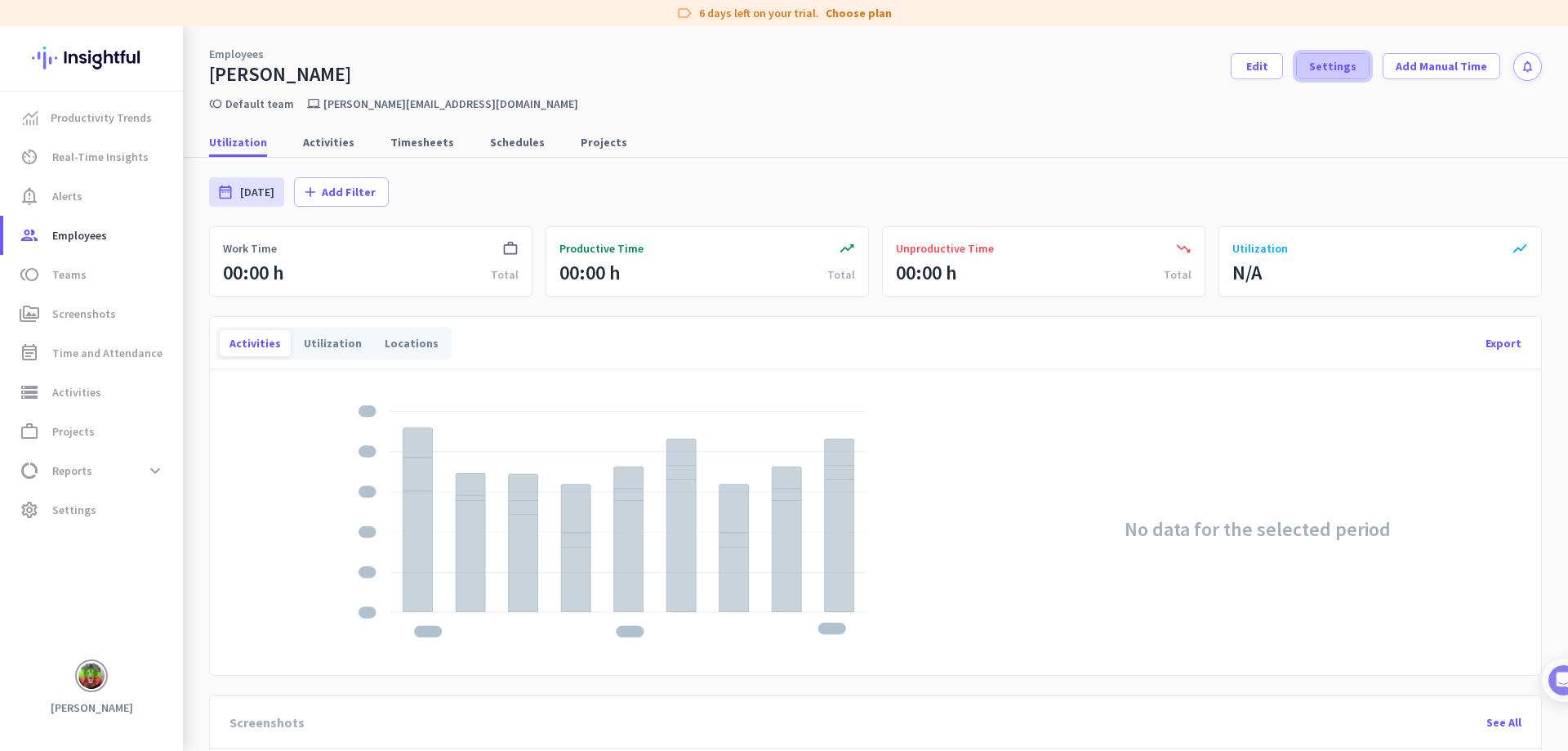
click at [1329, 76] on span at bounding box center [1332, 66] width 72 height 39
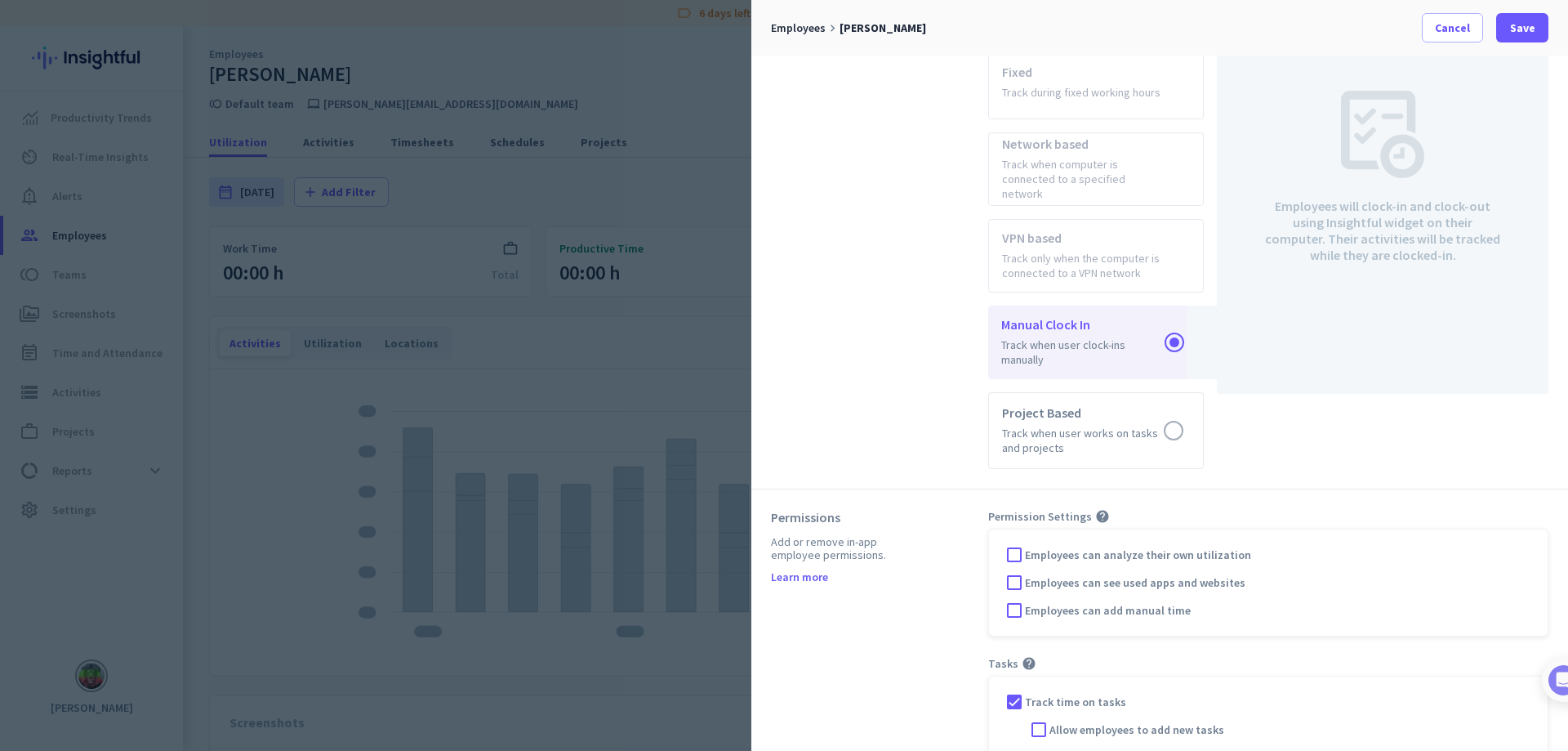
scroll to position [682, 0]
drag, startPoint x: 1555, startPoint y: 534, endPoint x: 1559, endPoint y: 569, distance: 35.2
click at [1559, 569] on div "General Set up base options for your Tracking Settings Learn more Tracking Sett…" at bounding box center [1160, 403] width 817 height 695
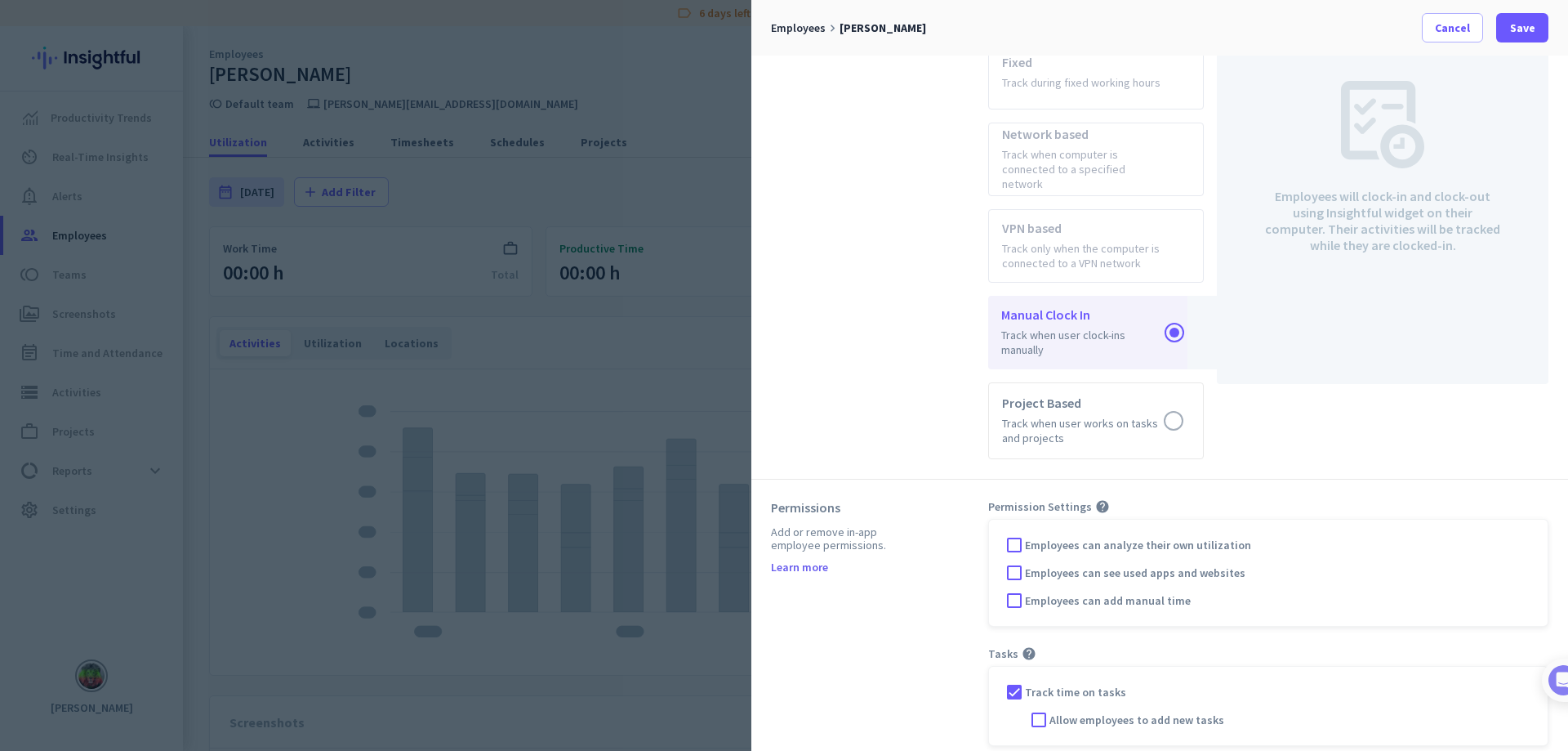
click at [842, 668] on div "Permissions Add or remove in-app employee permissions. Learn more" at bounding box center [879, 621] width 217 height 246
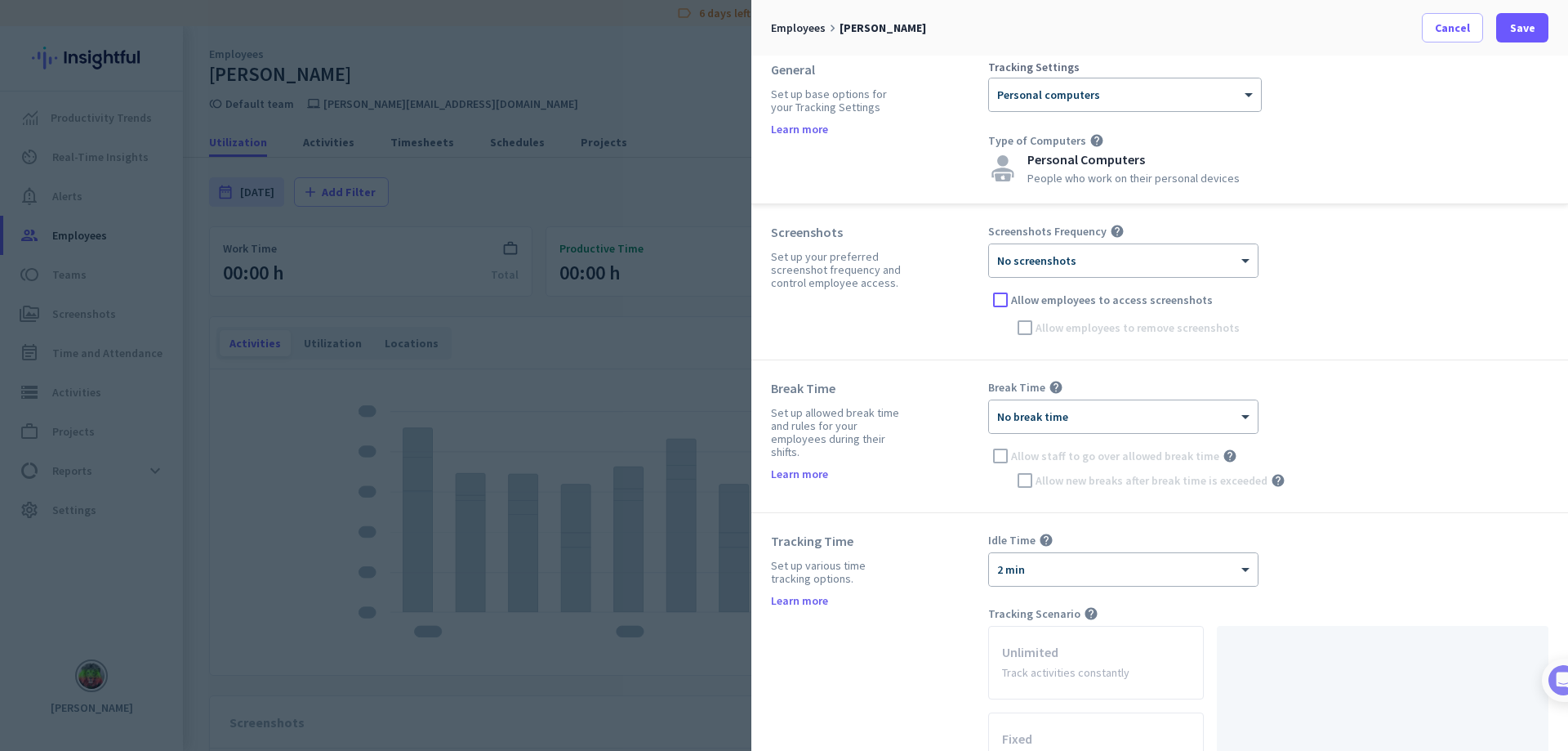
scroll to position [0, 0]
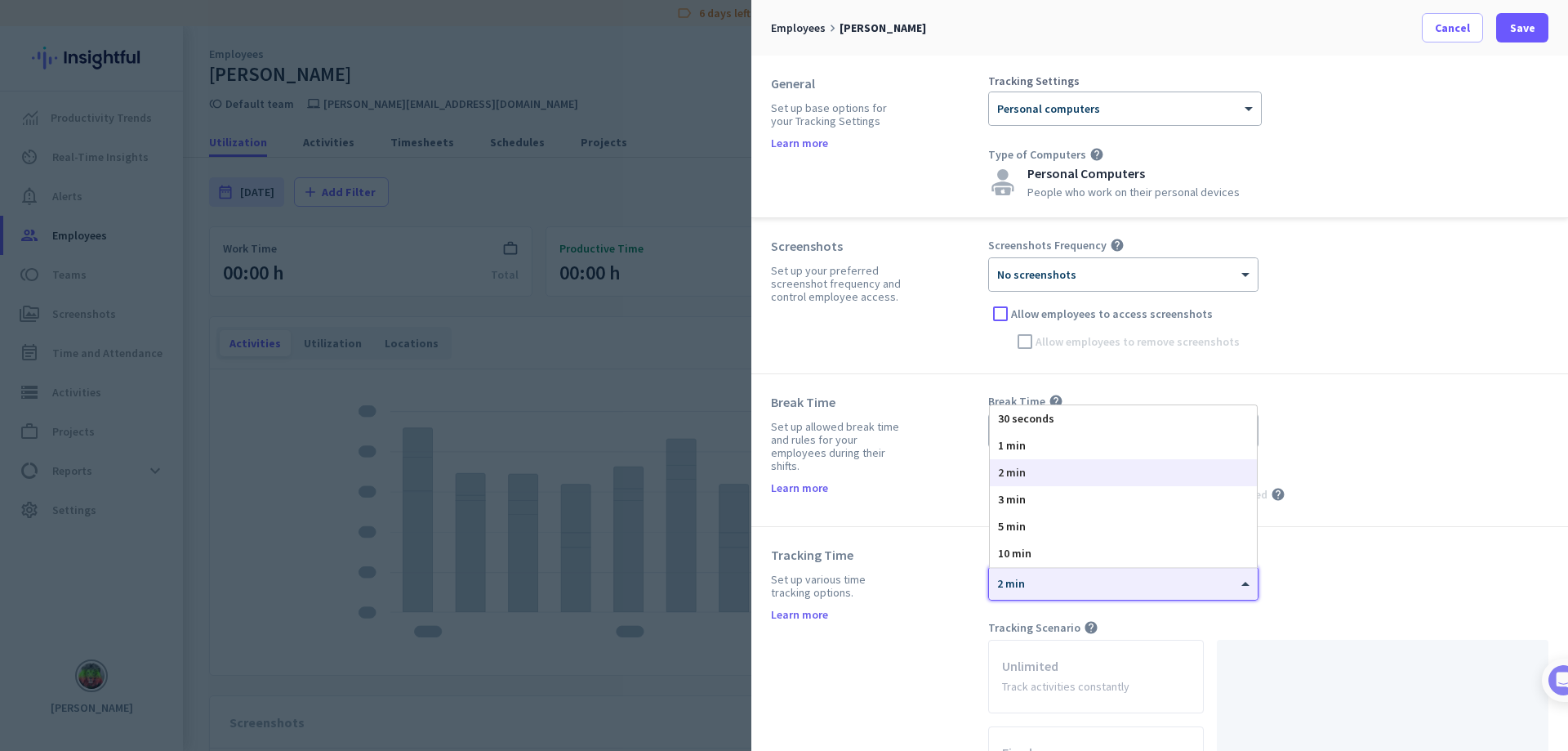
click at [1176, 593] on div "× 2 min" at bounding box center [1123, 582] width 269 height 32
click at [1027, 526] on div "5 min" at bounding box center [1123, 525] width 267 height 27
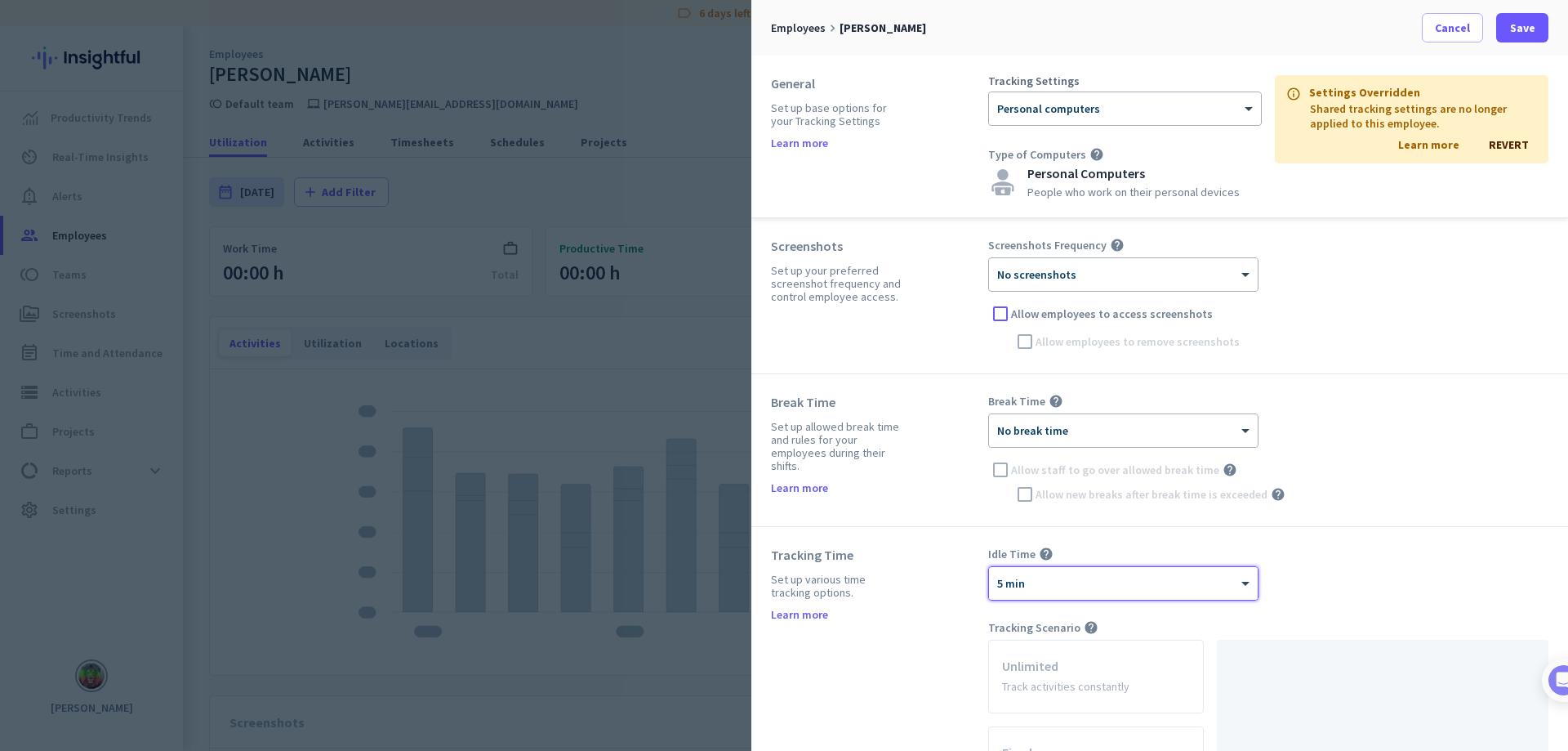
click at [1372, 351] on div "Screenshots Frequency help × No screenshots Allow employees to access screensho…" at bounding box center [1269, 295] width 561 height 116
click at [744, 201] on div at bounding box center [784, 375] width 1568 height 751
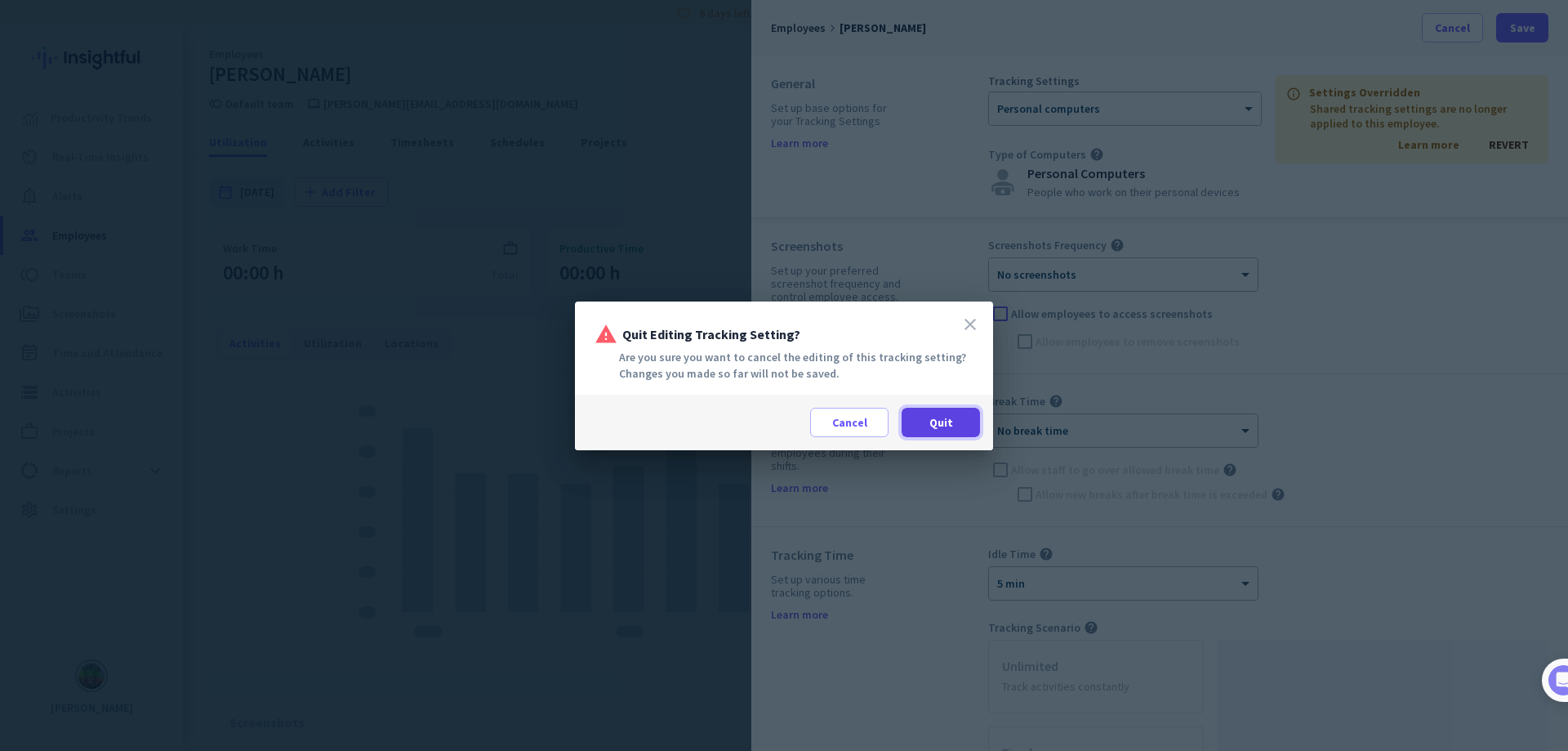
click at [954, 417] on span at bounding box center [941, 422] width 79 height 39
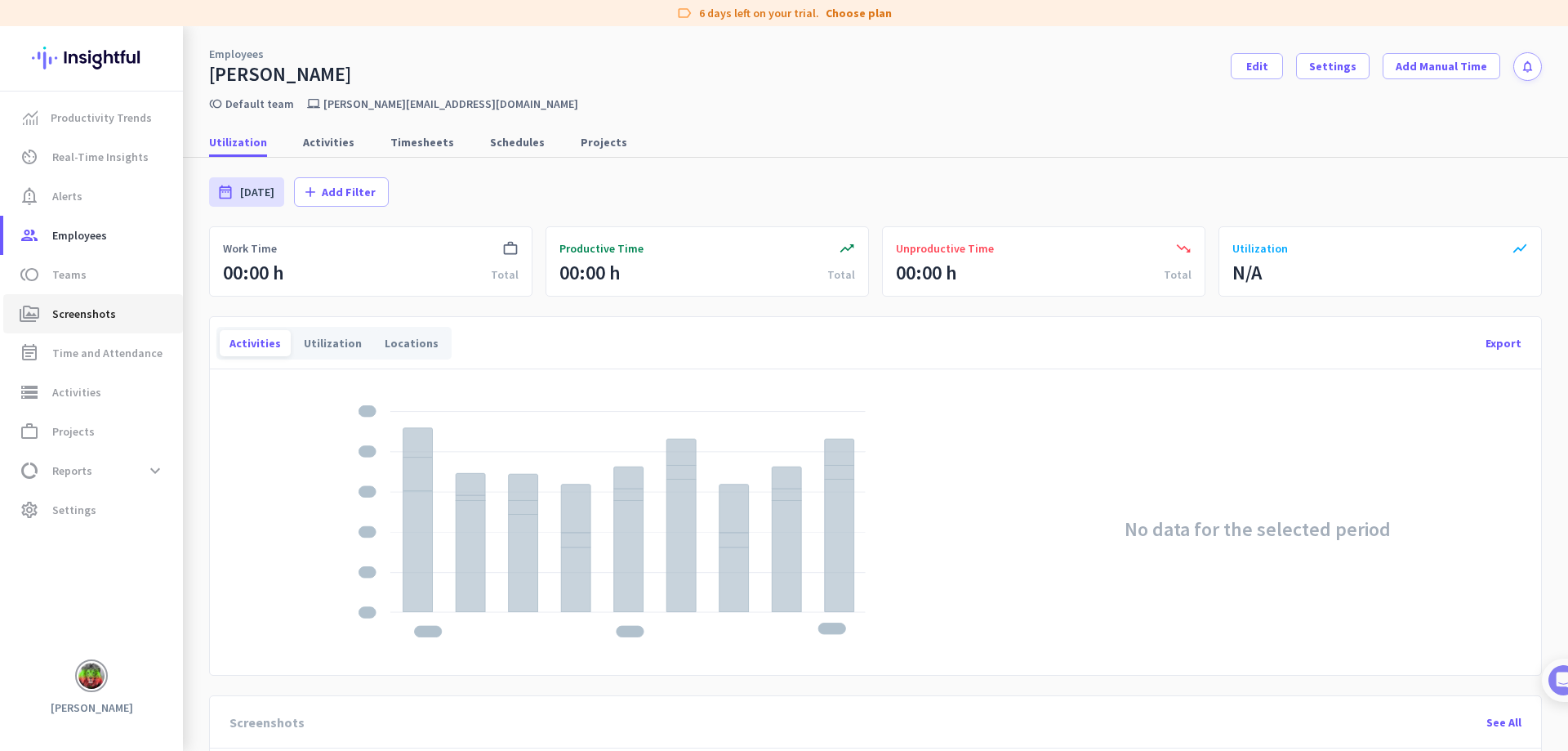
click at [90, 323] on span "Screenshots" at bounding box center [83, 313] width 64 height 20
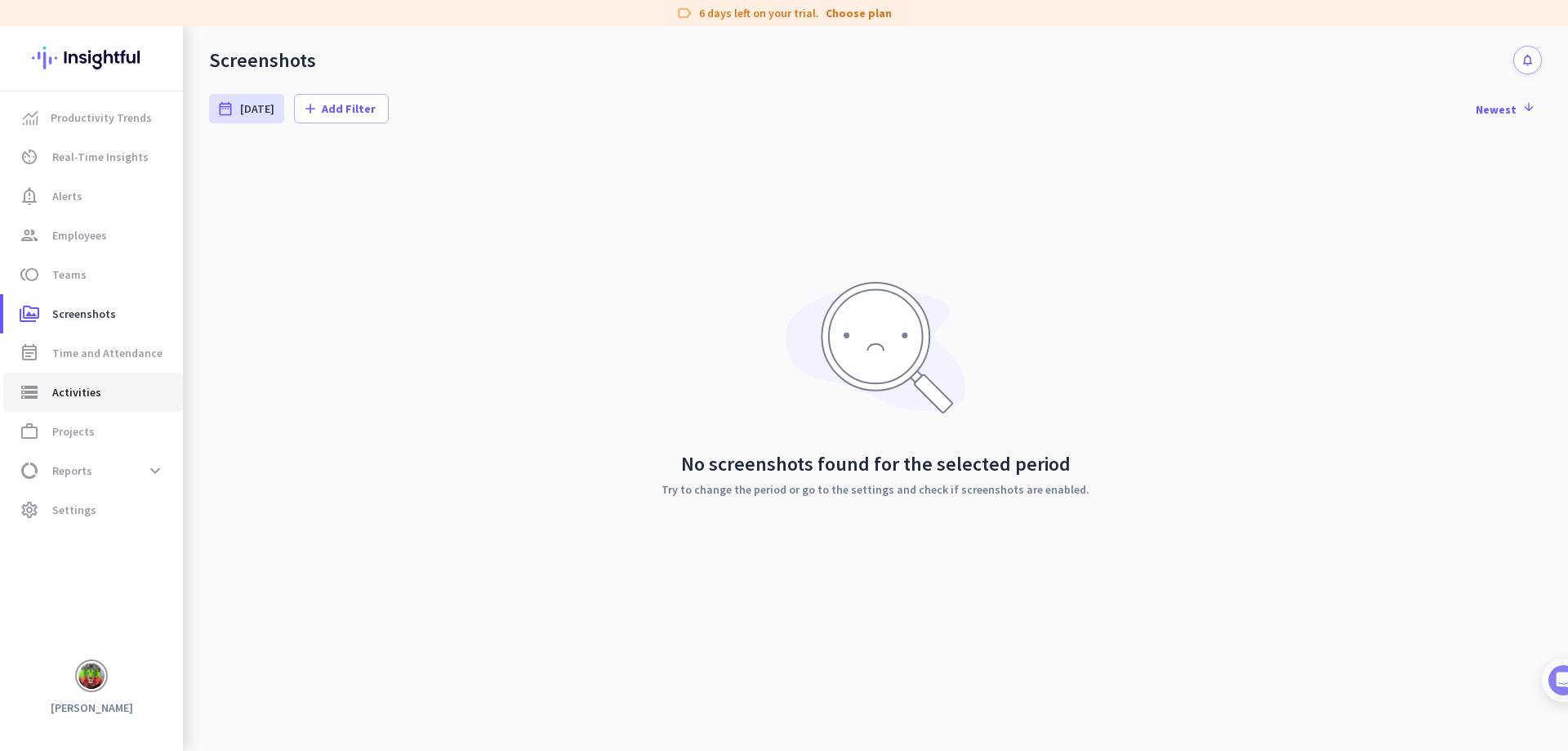
click at [75, 402] on link "storage Activities" at bounding box center [92, 392] width 180 height 39
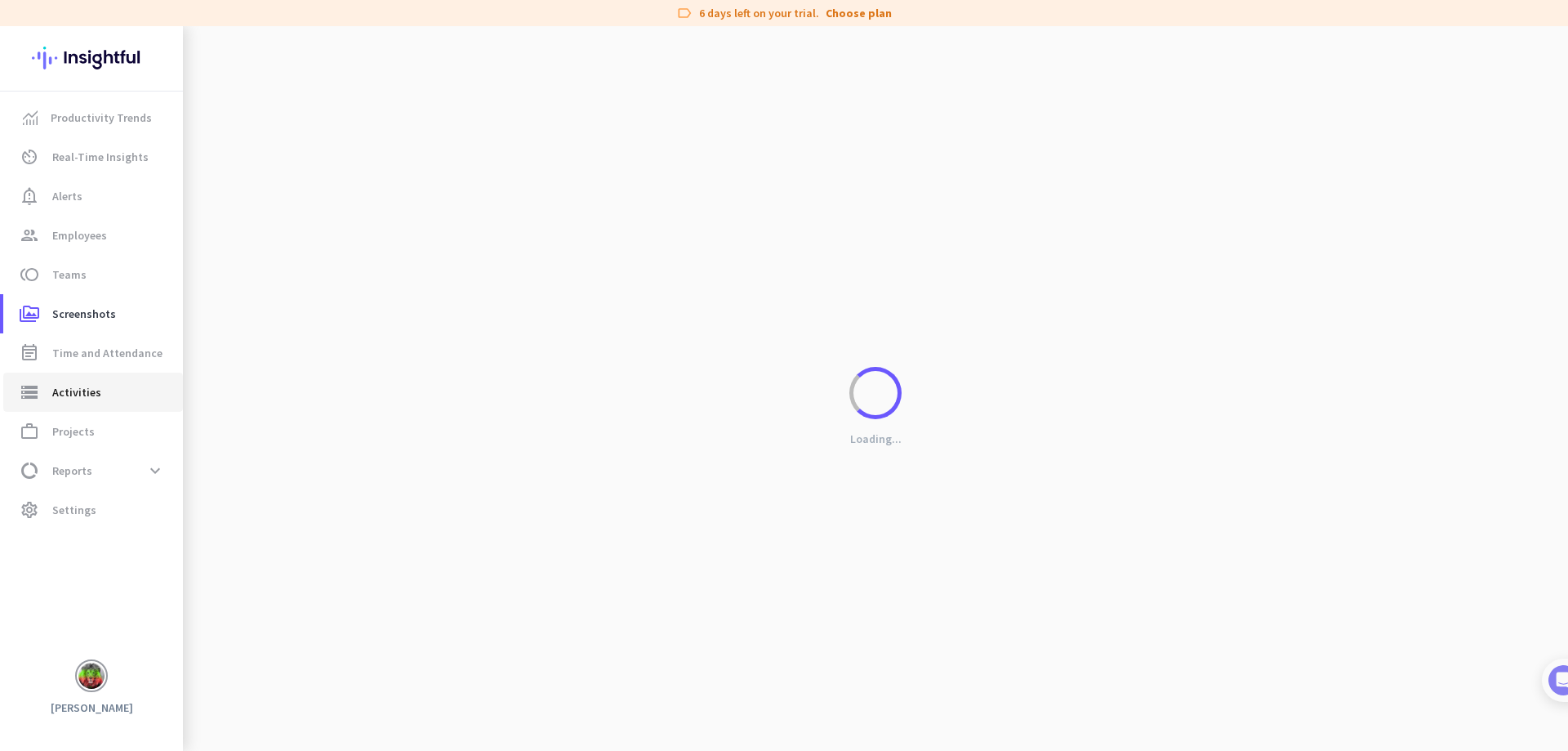
type input "[DATE]"
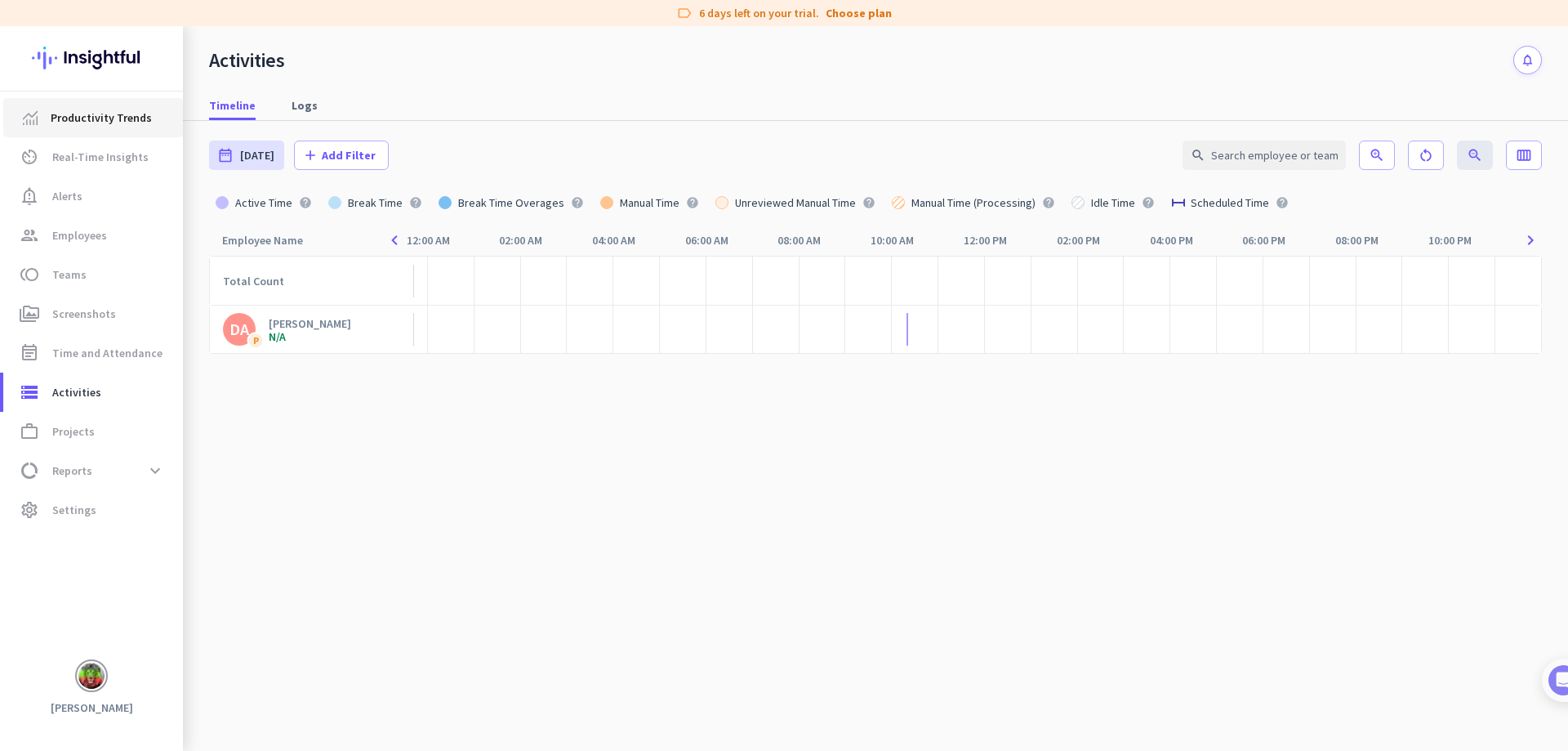
click at [85, 114] on span "Productivity Trends" at bounding box center [101, 118] width 101 height 20
type input "[DATE] - [DATE]"
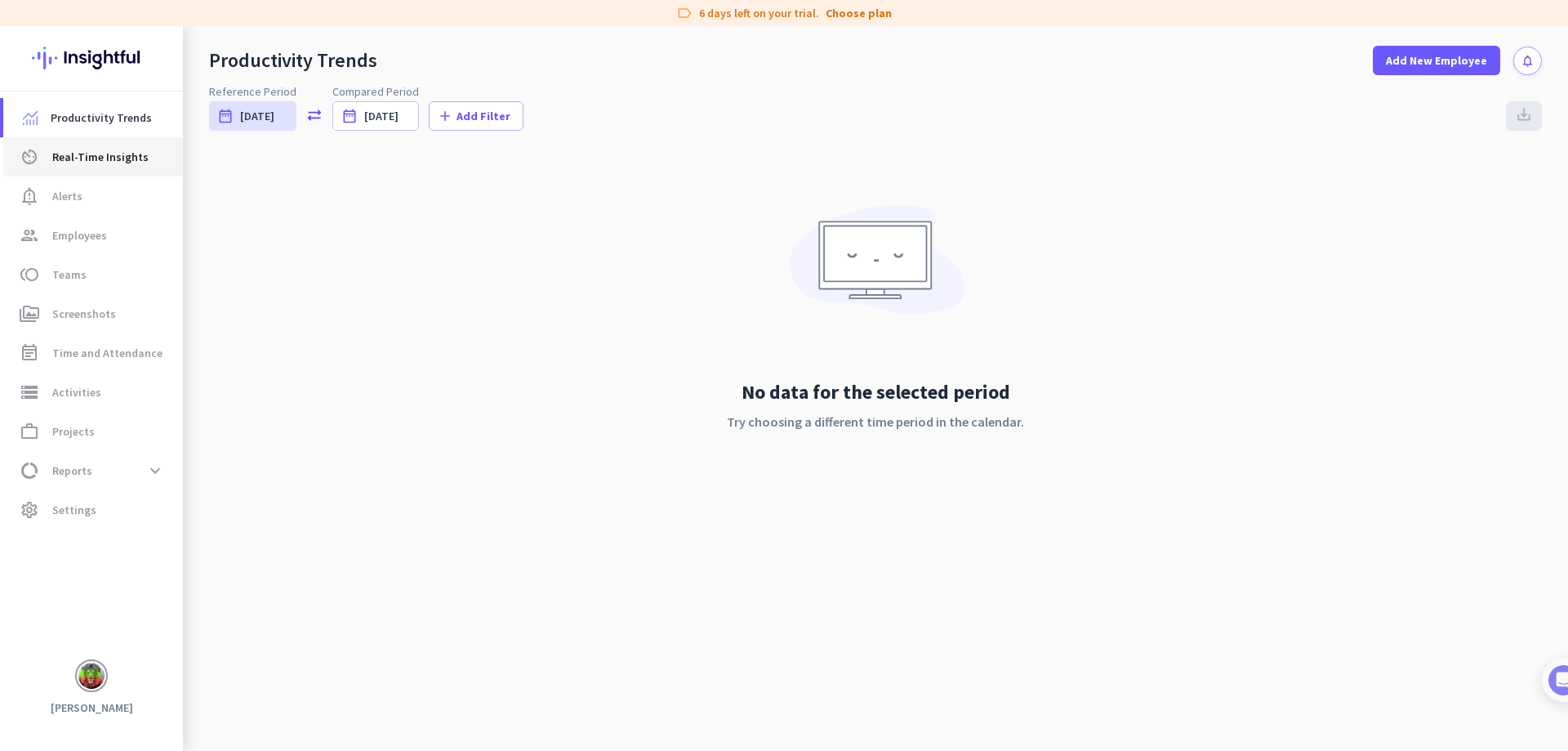
click at [81, 150] on span "Real-Time Insights" at bounding box center [100, 157] width 96 height 20
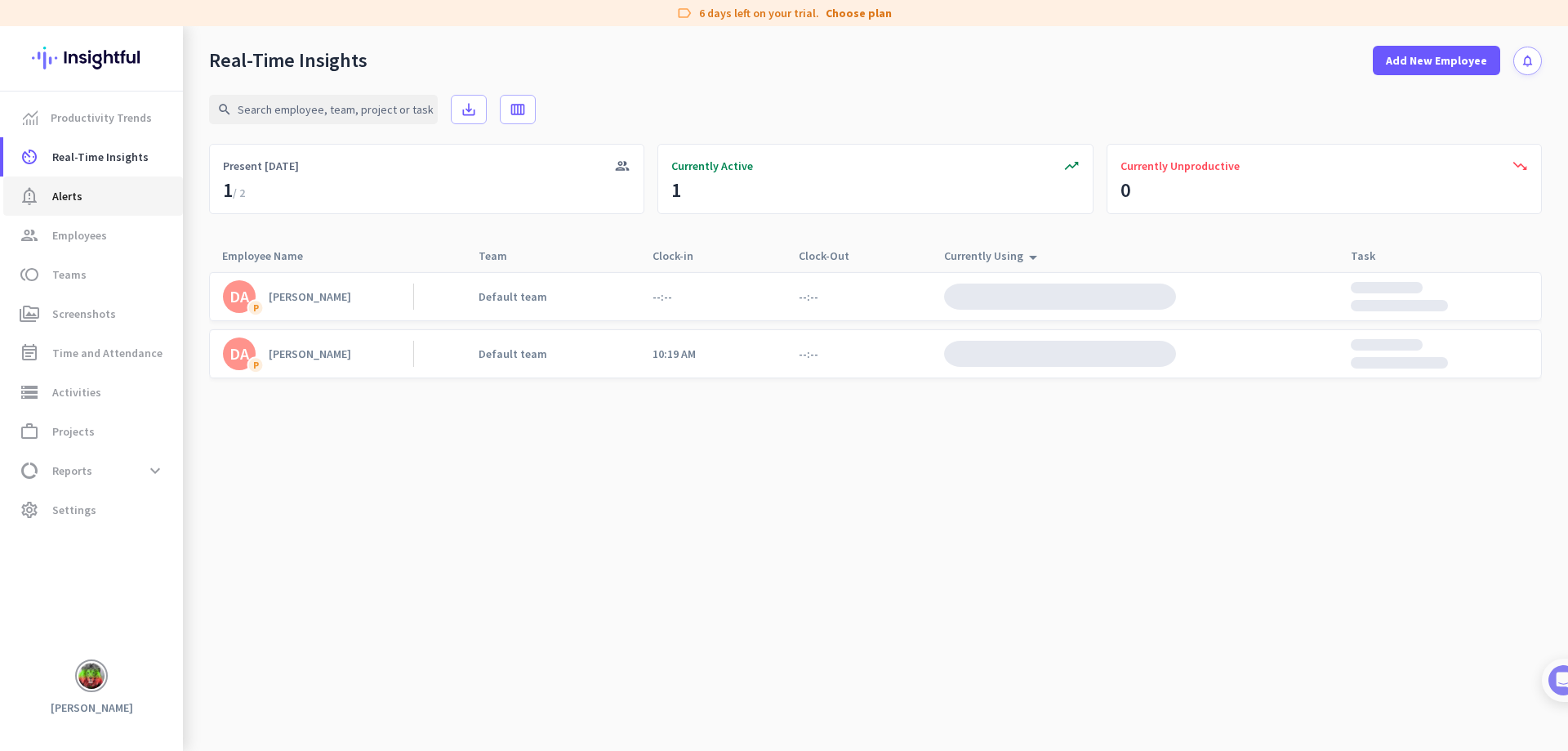
click at [80, 206] on link "notification_important Alerts" at bounding box center [92, 196] width 180 height 39
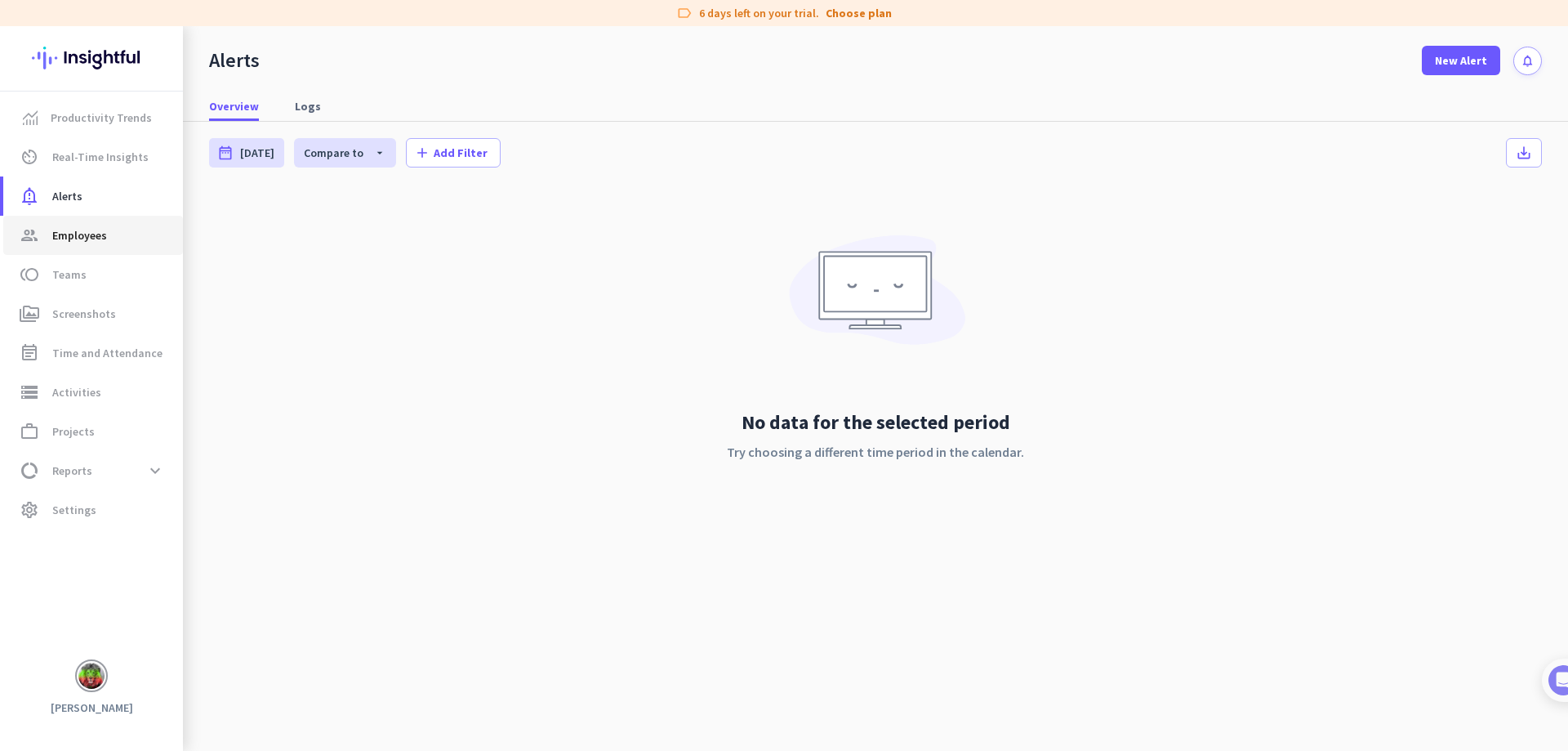
click at [99, 232] on span "Employees" at bounding box center [80, 236] width 55 height 20
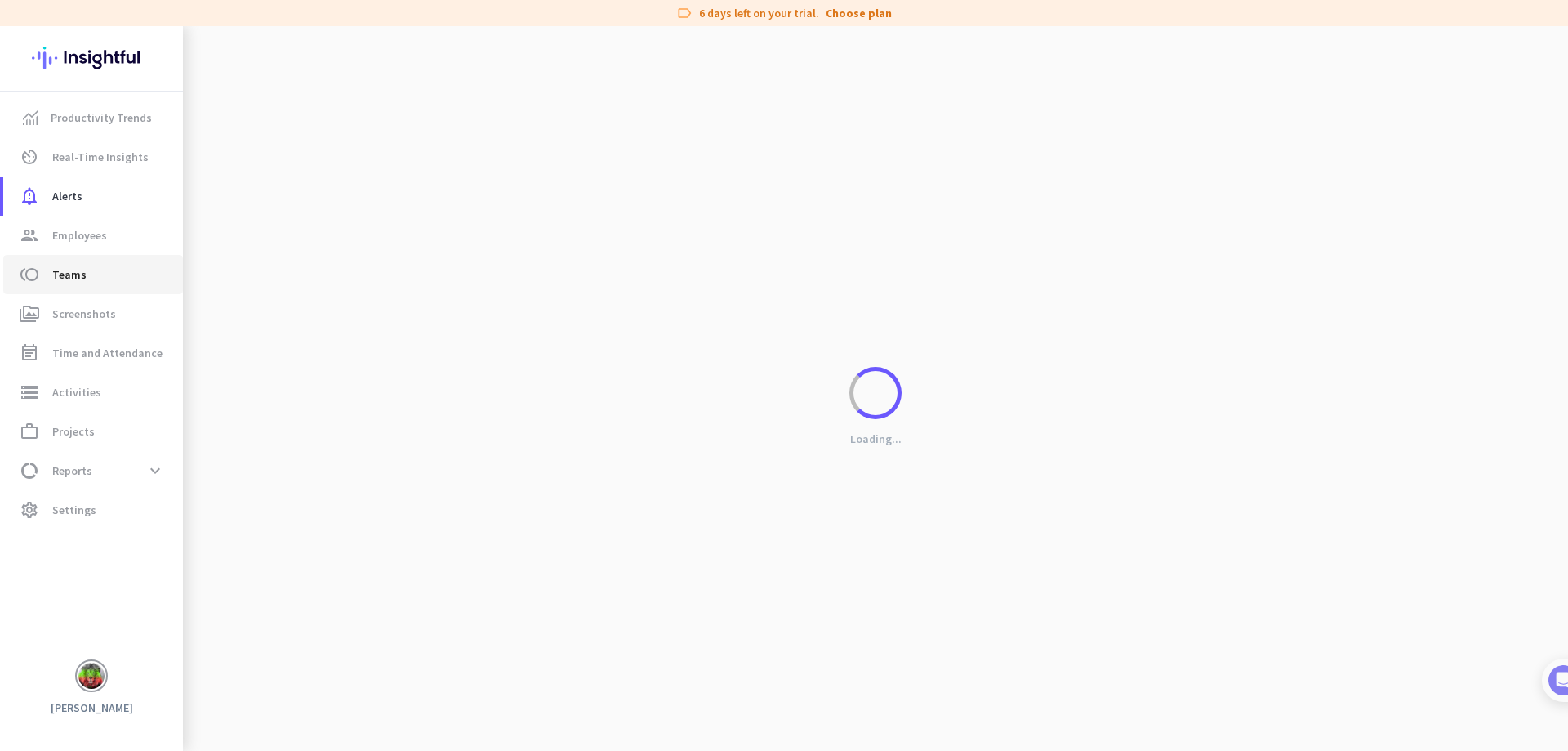
click at [93, 280] on span "toll Teams" at bounding box center [93, 275] width 153 height 20
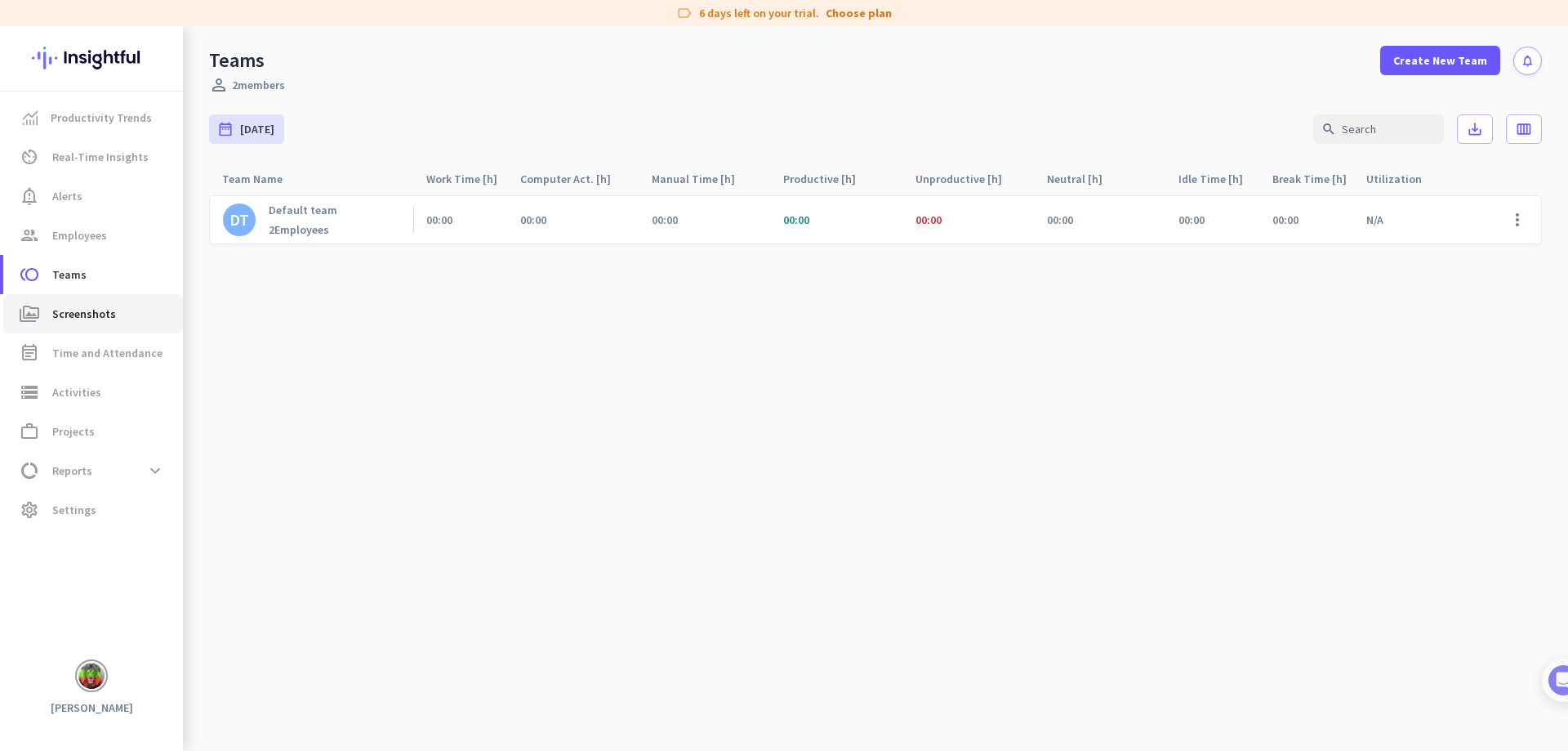
click at [100, 316] on span "Screenshots" at bounding box center [83, 313] width 64 height 20
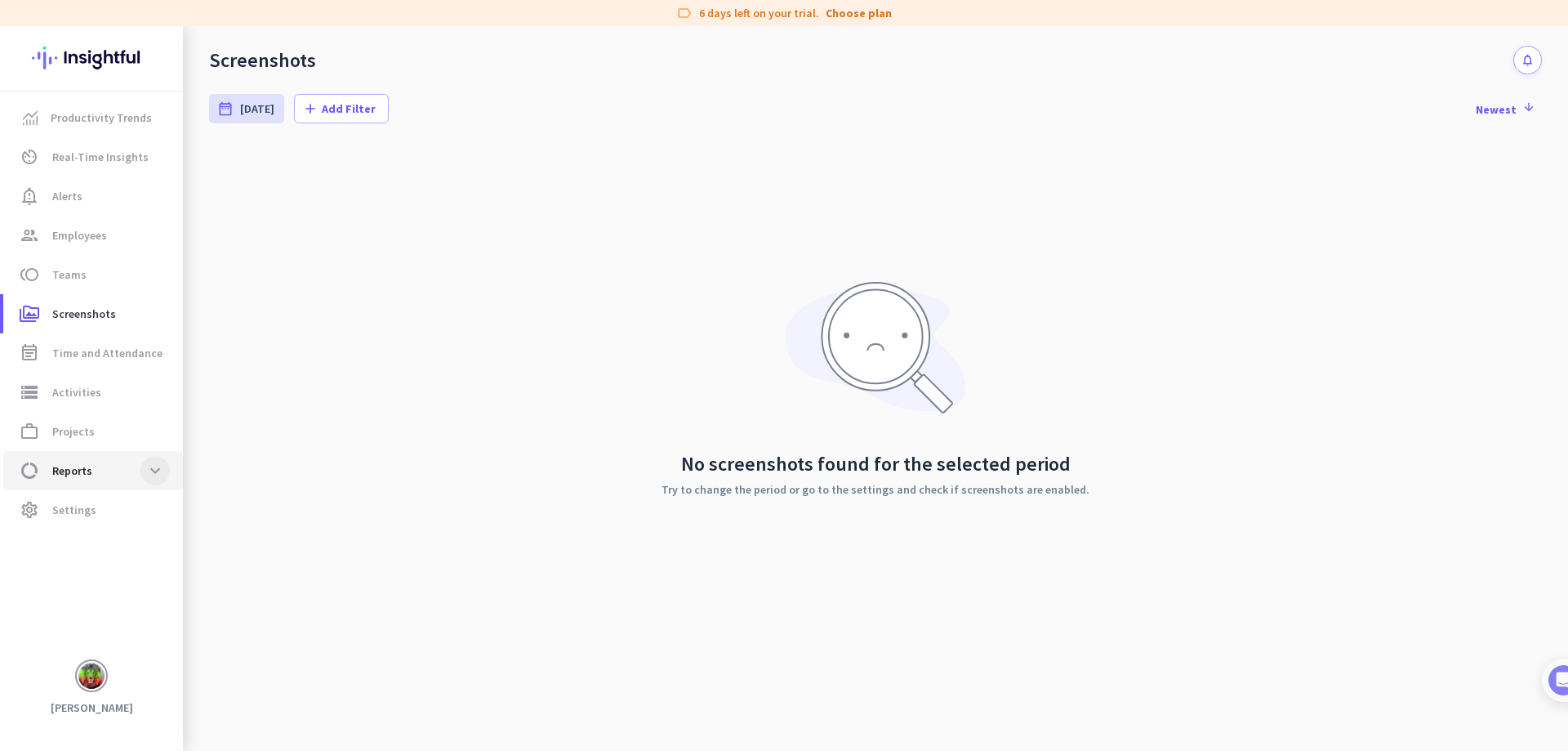
click at [149, 467] on span at bounding box center [155, 470] width 29 height 29
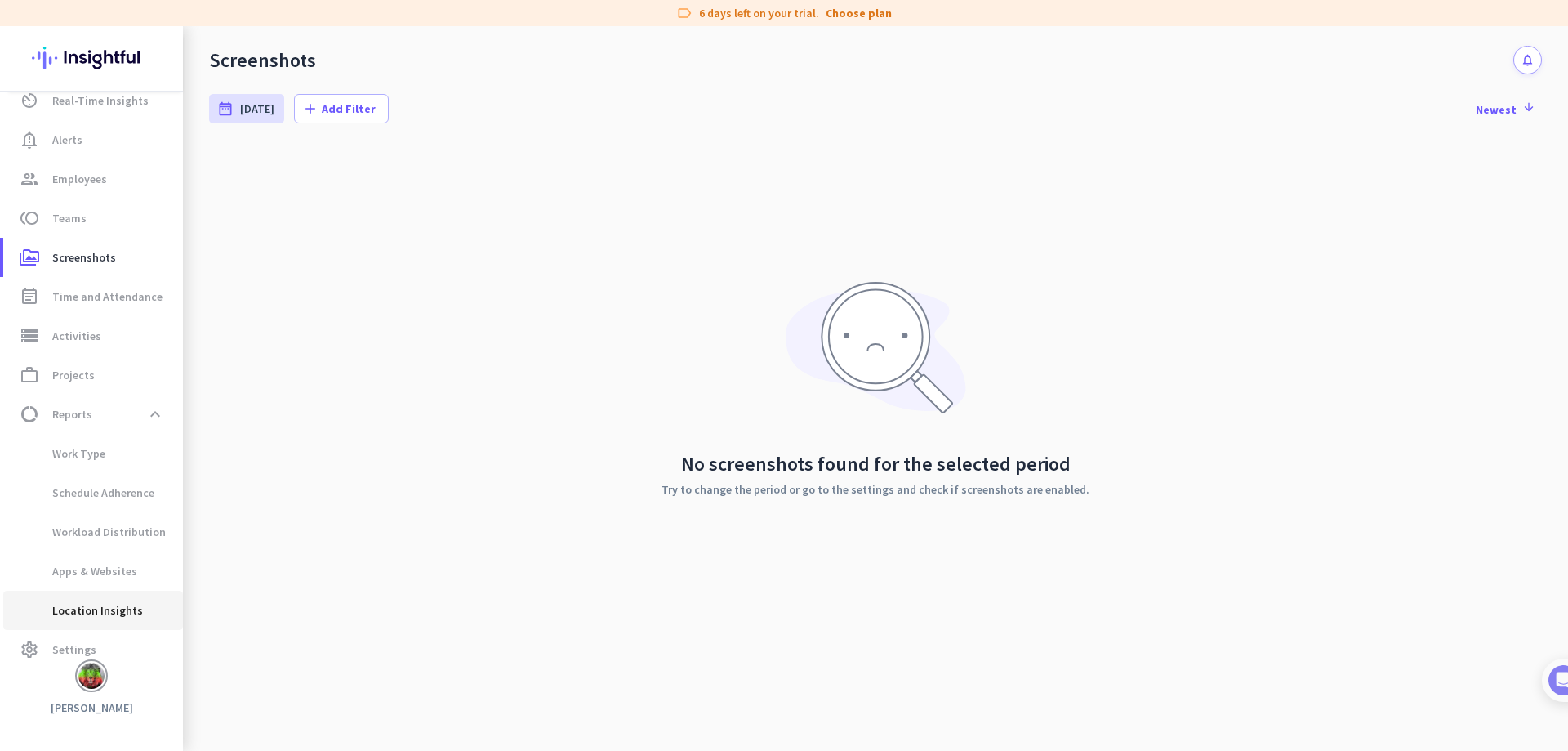
scroll to position [73, 0]
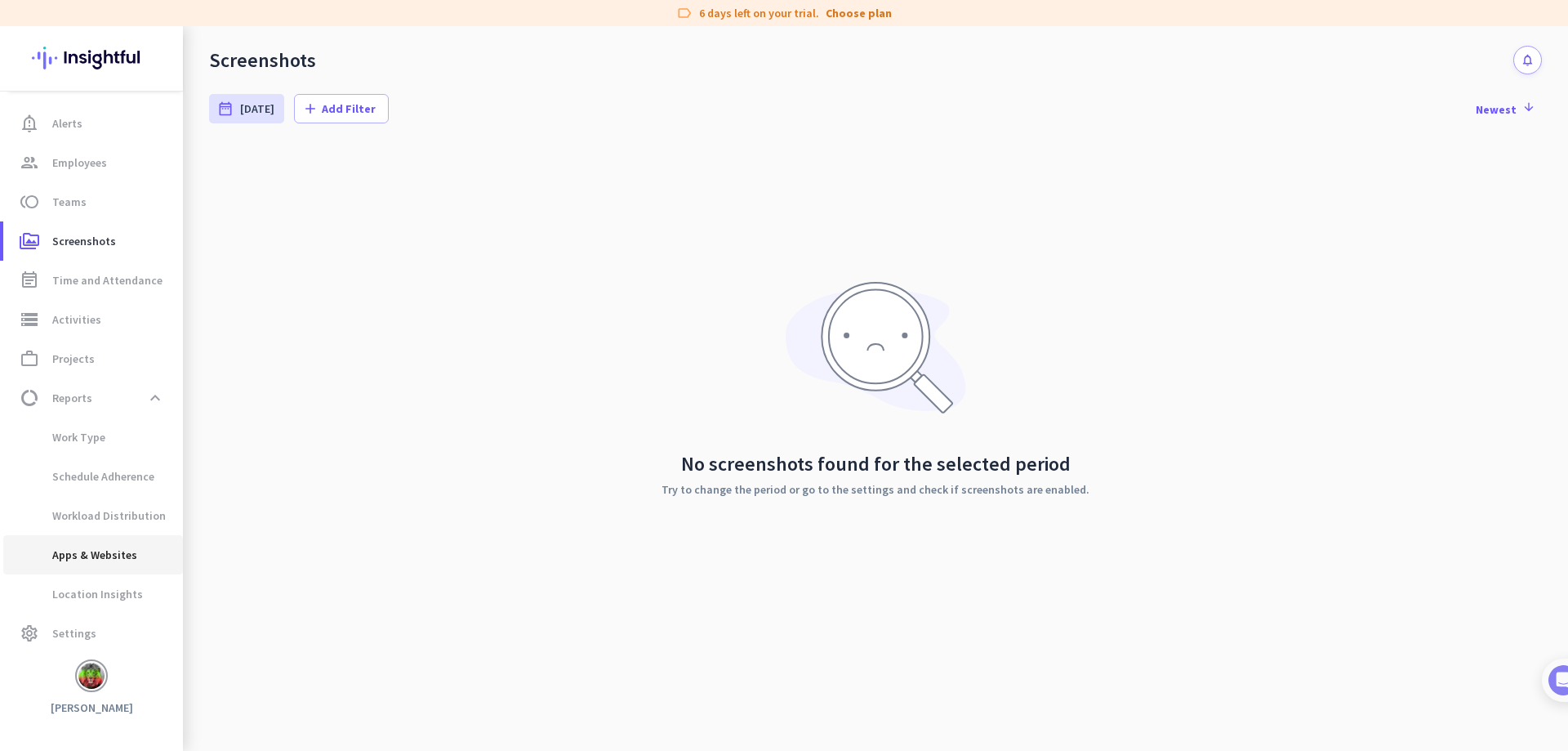
click at [113, 563] on span "Apps & Websites" at bounding box center [77, 555] width 121 height 39
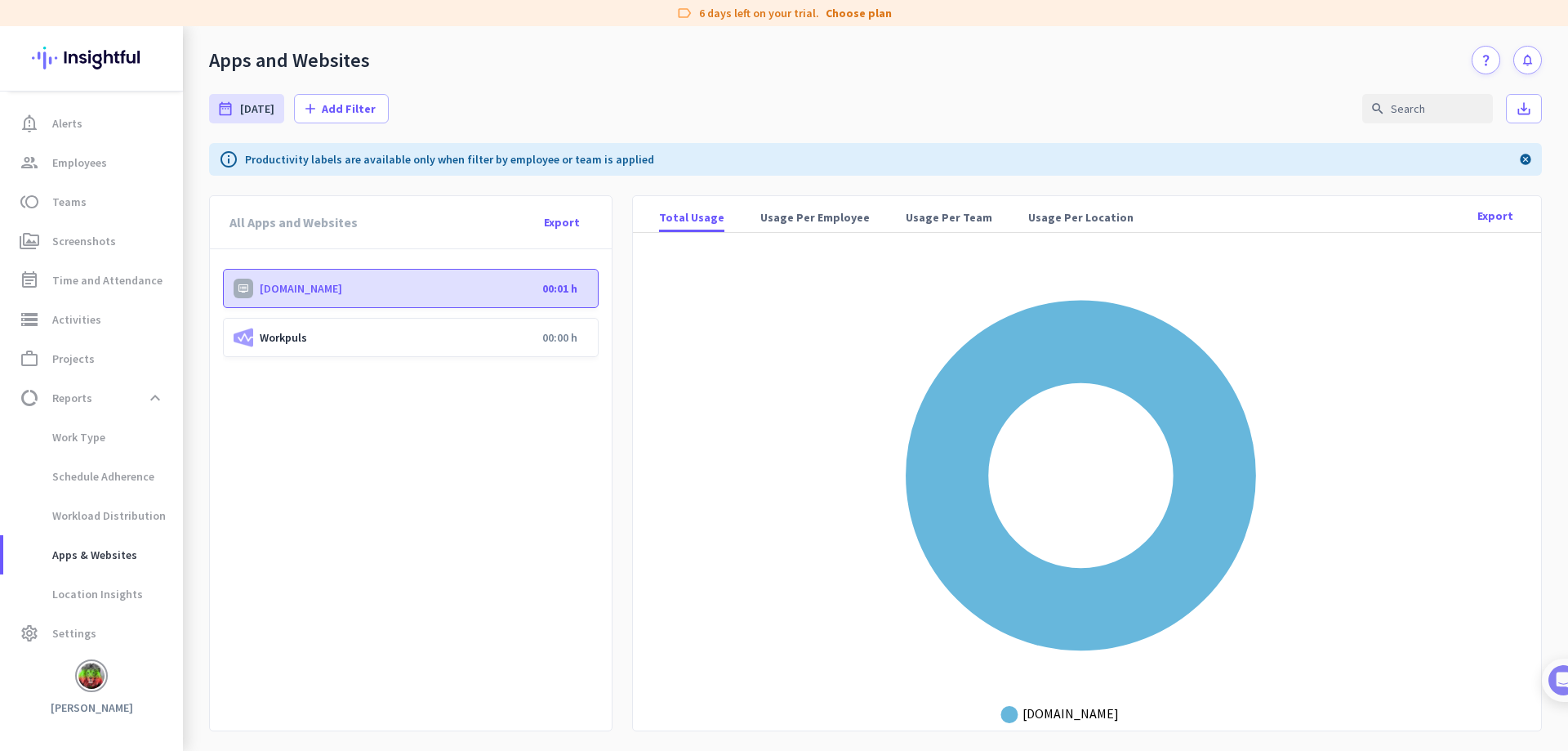
click at [407, 503] on cdk-virtual-scroll-viewport "[DOMAIN_NAME] 00:01 h Workpuls 00:00 h" at bounding box center [410, 490] width 376 height 442
click at [821, 221] on span "Usage Per Employee" at bounding box center [815, 217] width 109 height 17
